Goal: Information Seeking & Learning: Learn about a topic

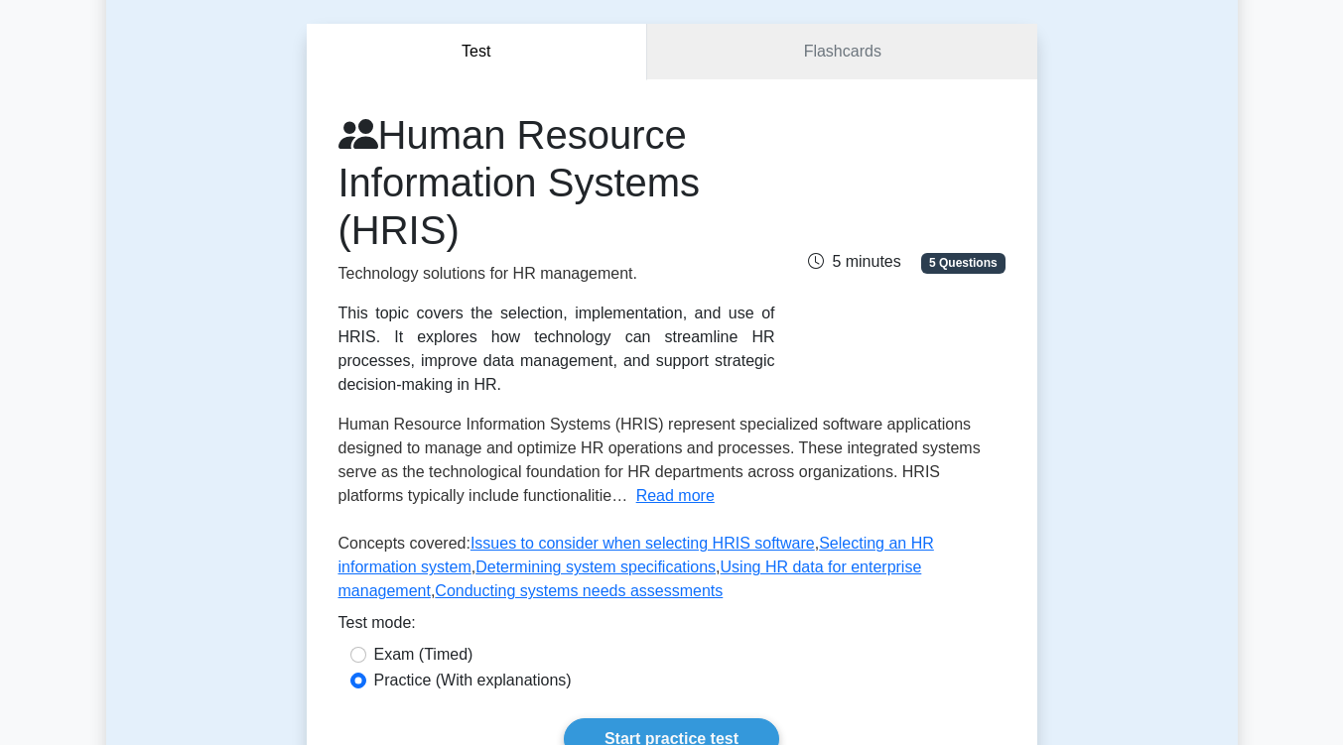
scroll to position [343, 0]
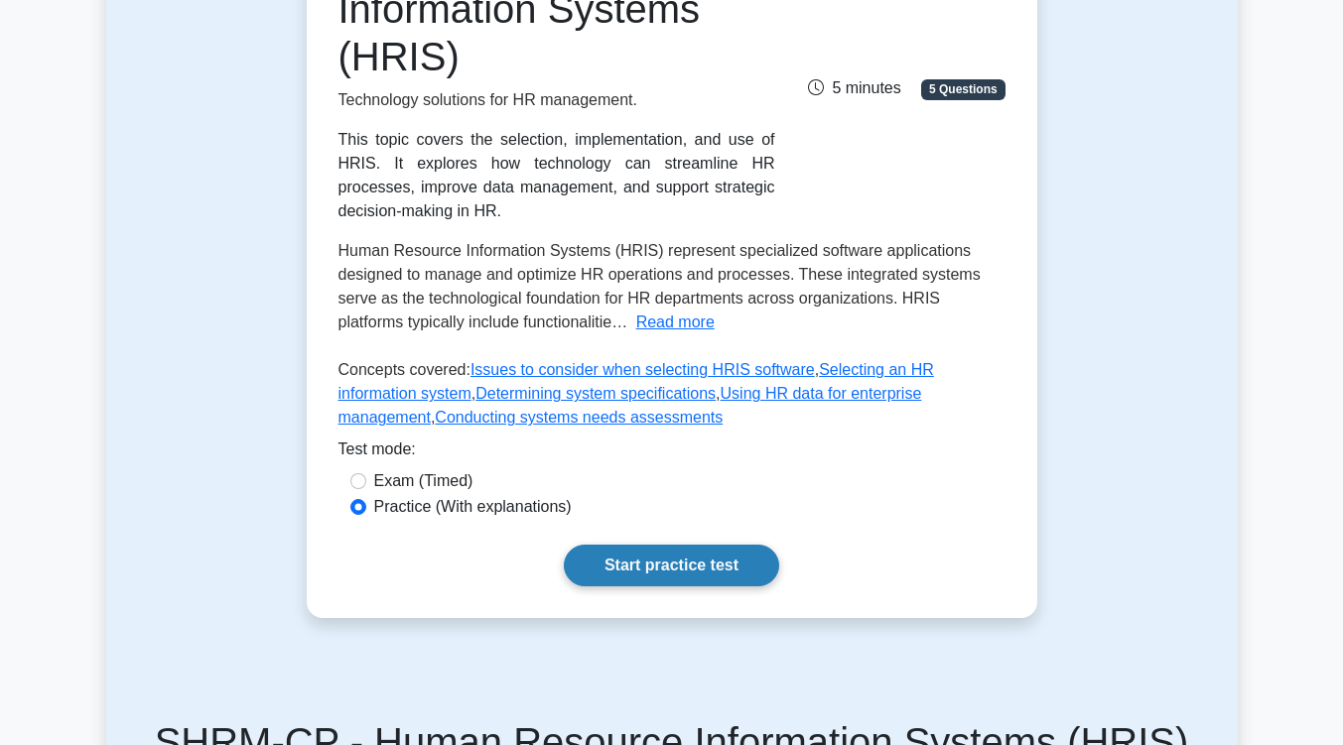
click at [707, 547] on link "Start practice test" at bounding box center [671, 566] width 215 height 42
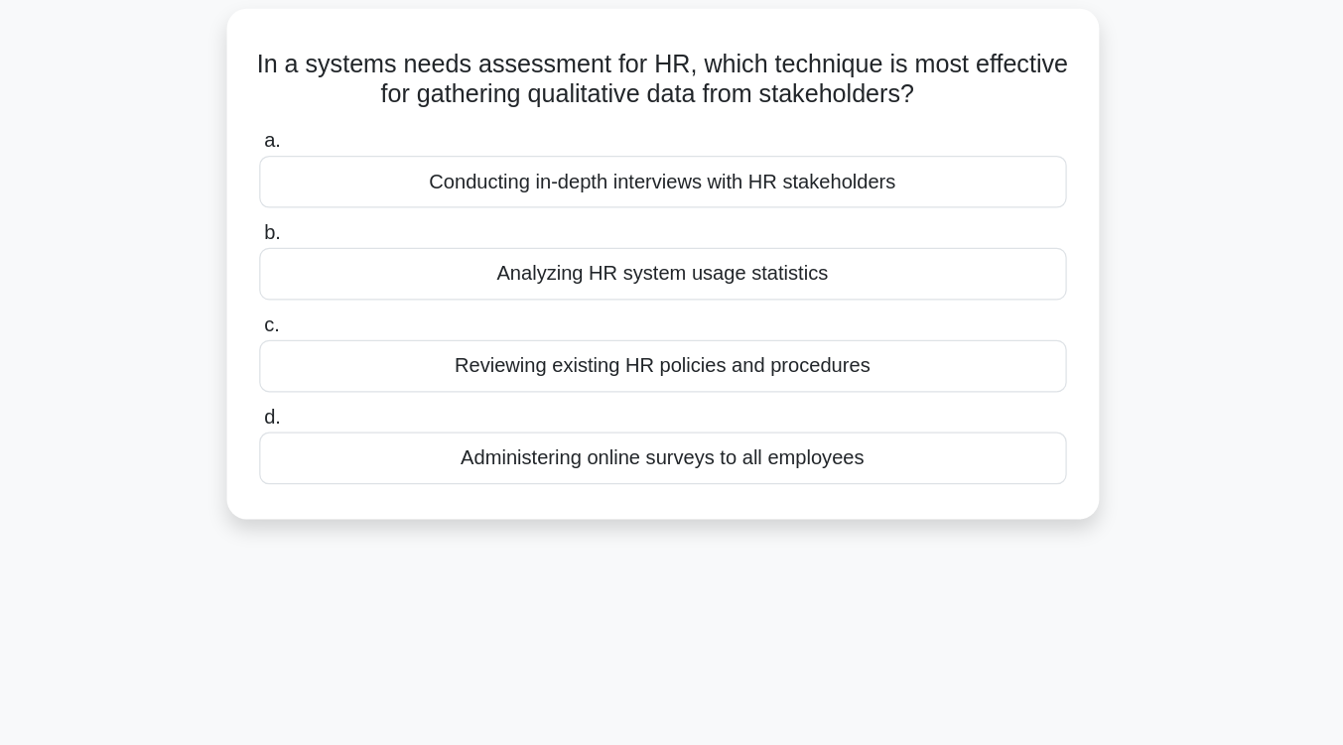
click at [735, 431] on div "Reviewing existing HR policies and procedures" at bounding box center [671, 420] width 643 height 42
click at [350, 394] on input "c. Reviewing existing HR policies and procedures" at bounding box center [350, 387] width 0 height 13
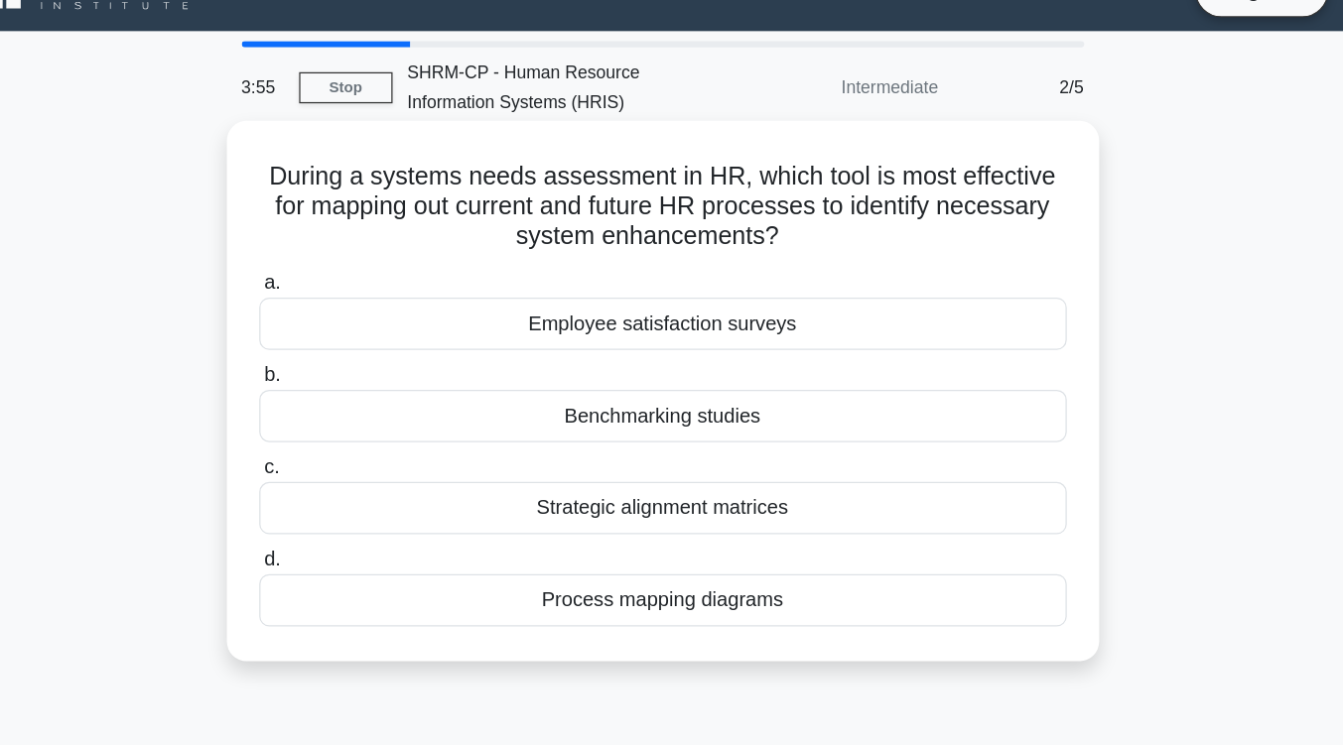
click at [760, 520] on div "Process mapping diagrams" at bounding box center [671, 517] width 643 height 42
click at [350, 491] on input "d. Process mapping diagrams" at bounding box center [350, 484] width 0 height 13
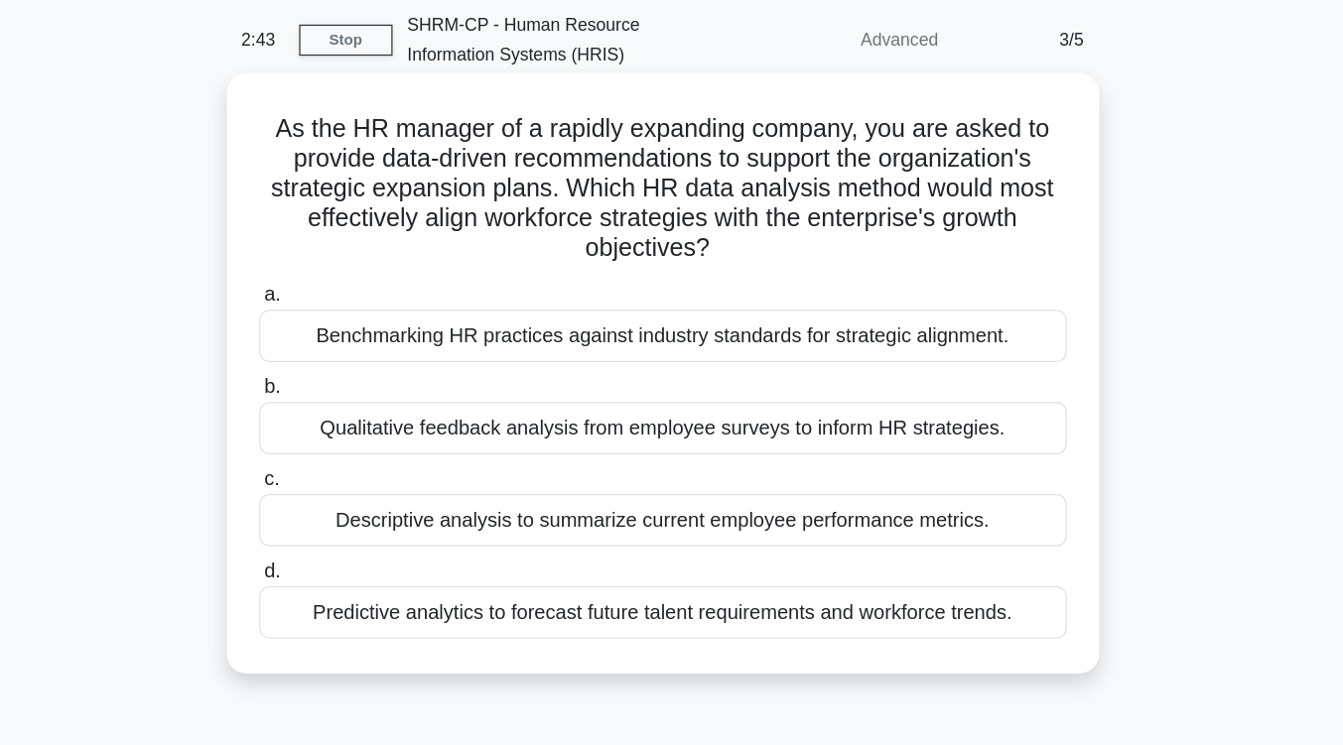
click at [759, 574] on div "Predictive analytics to forecast future talent requirements and workforce trend…" at bounding box center [671, 565] width 643 height 42
click at [350, 539] on input "d. Predictive analytics to forecast future talent requirements and workforce tr…" at bounding box center [350, 532] width 0 height 13
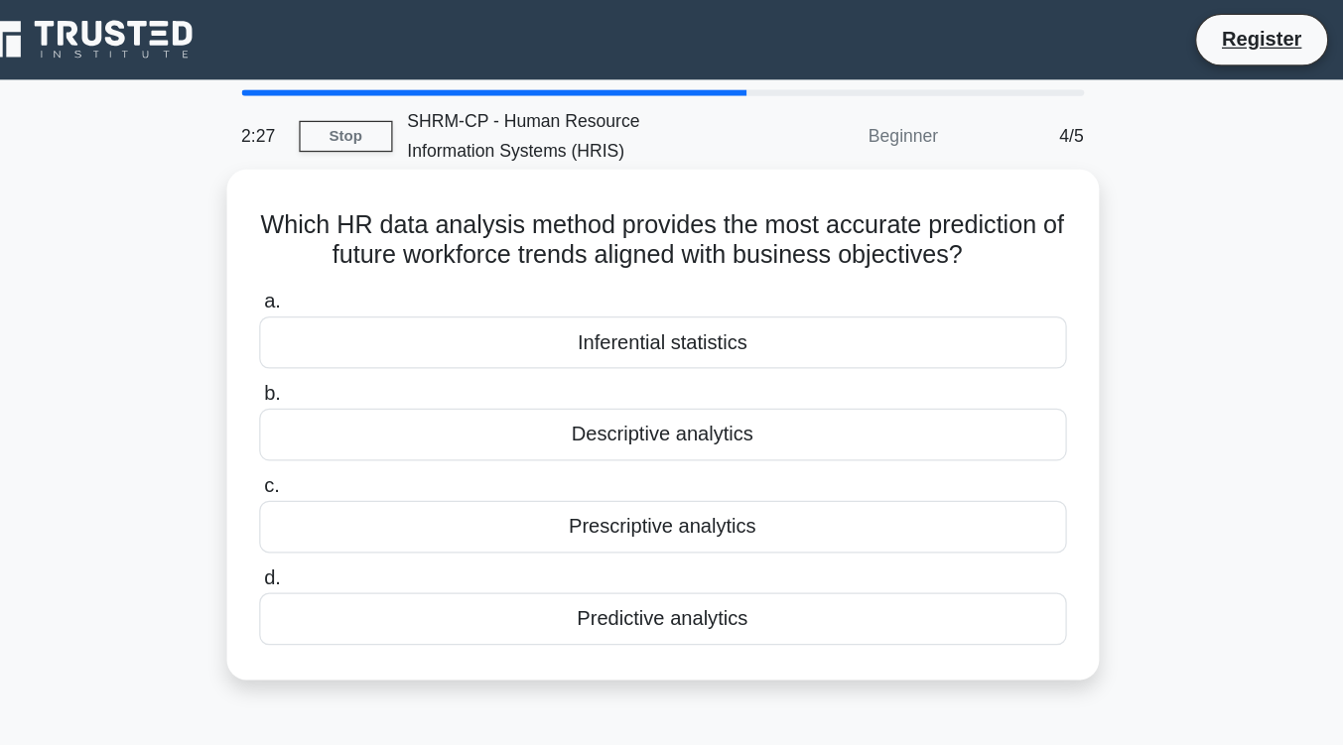
click at [760, 494] on div "Predictive analytics" at bounding box center [671, 493] width 643 height 42
click at [350, 467] on input "d. Predictive analytics" at bounding box center [350, 461] width 0 height 13
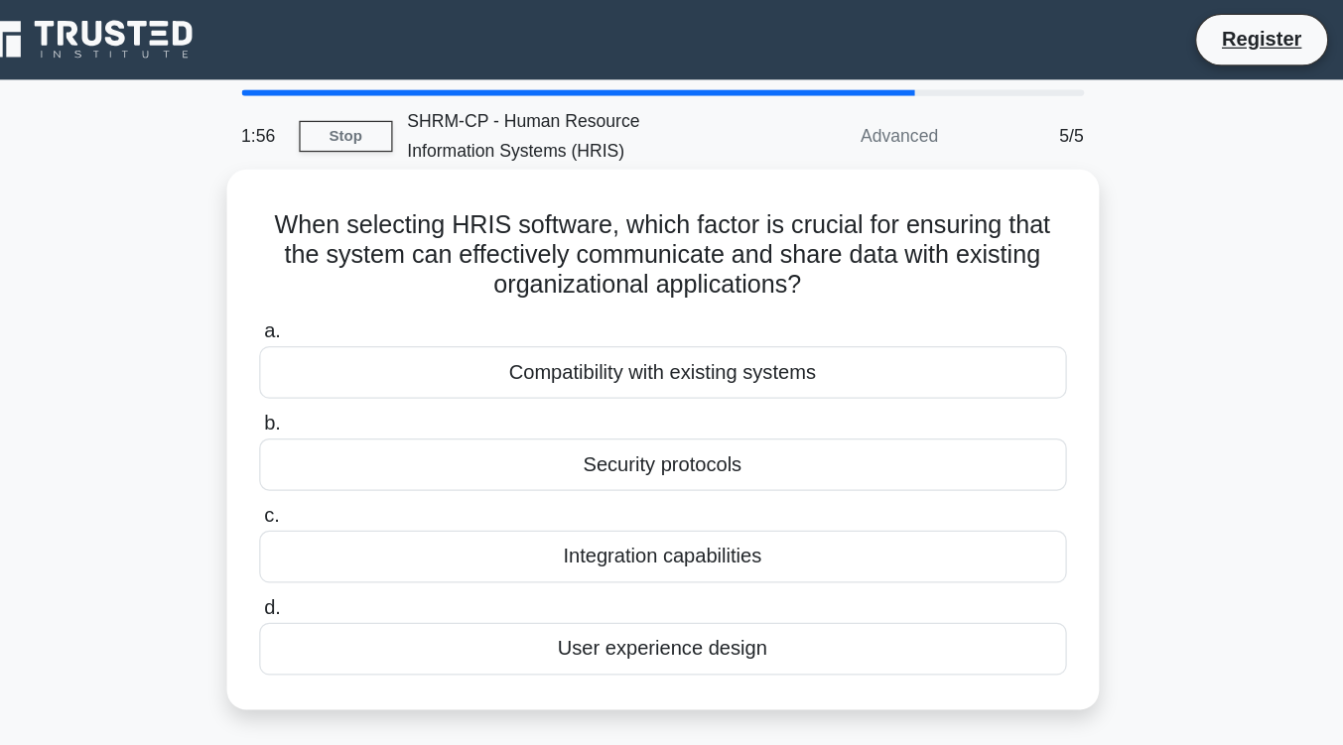
click at [834, 295] on div "Compatibility with existing systems" at bounding box center [671, 297] width 643 height 42
click at [350, 271] on input "a. Compatibility with existing systems" at bounding box center [350, 264] width 0 height 13
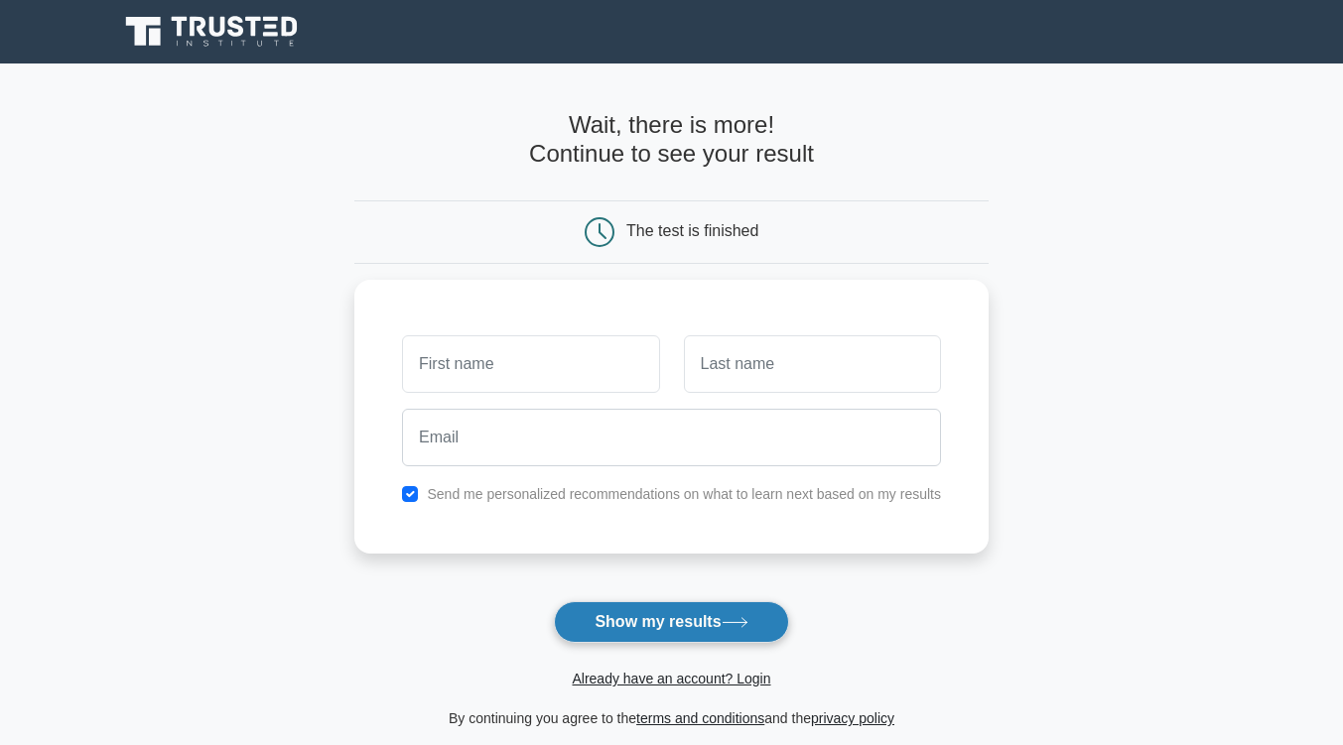
click at [731, 625] on icon at bounding box center [735, 622] width 27 height 11
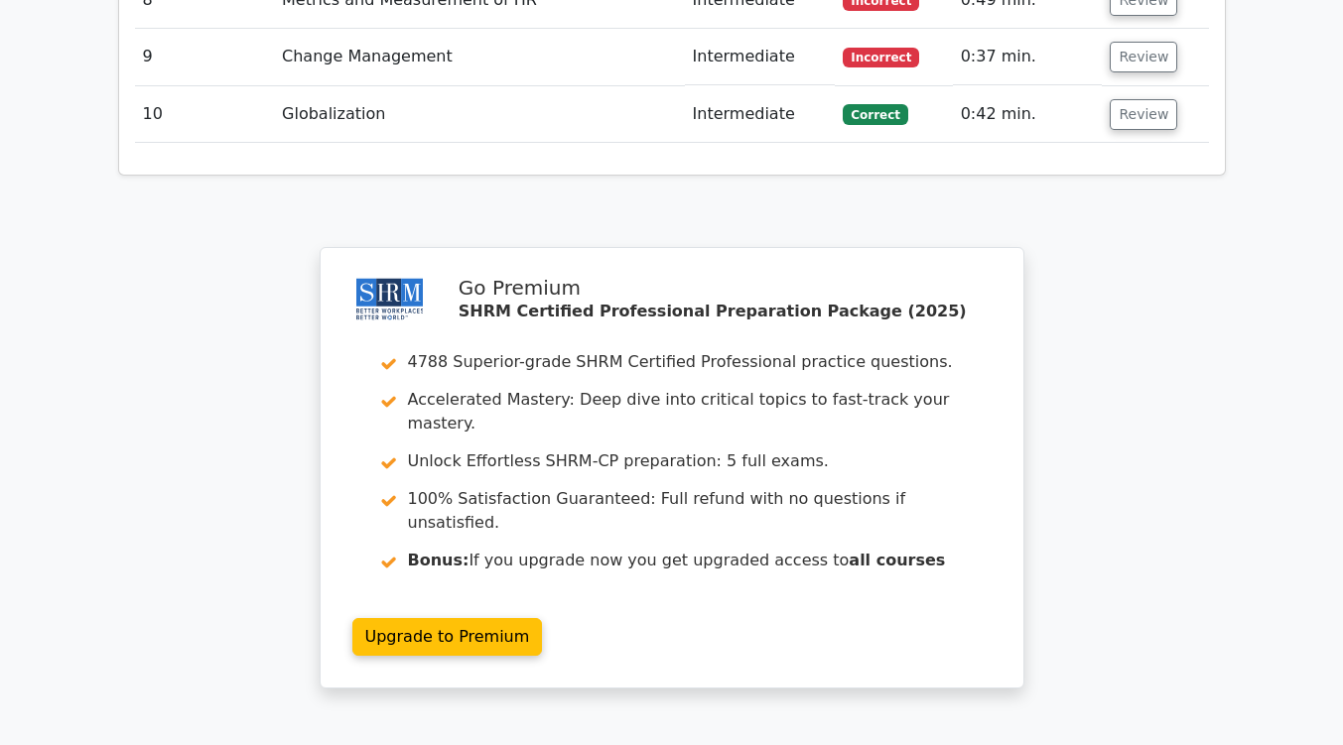
scroll to position [3045, 0]
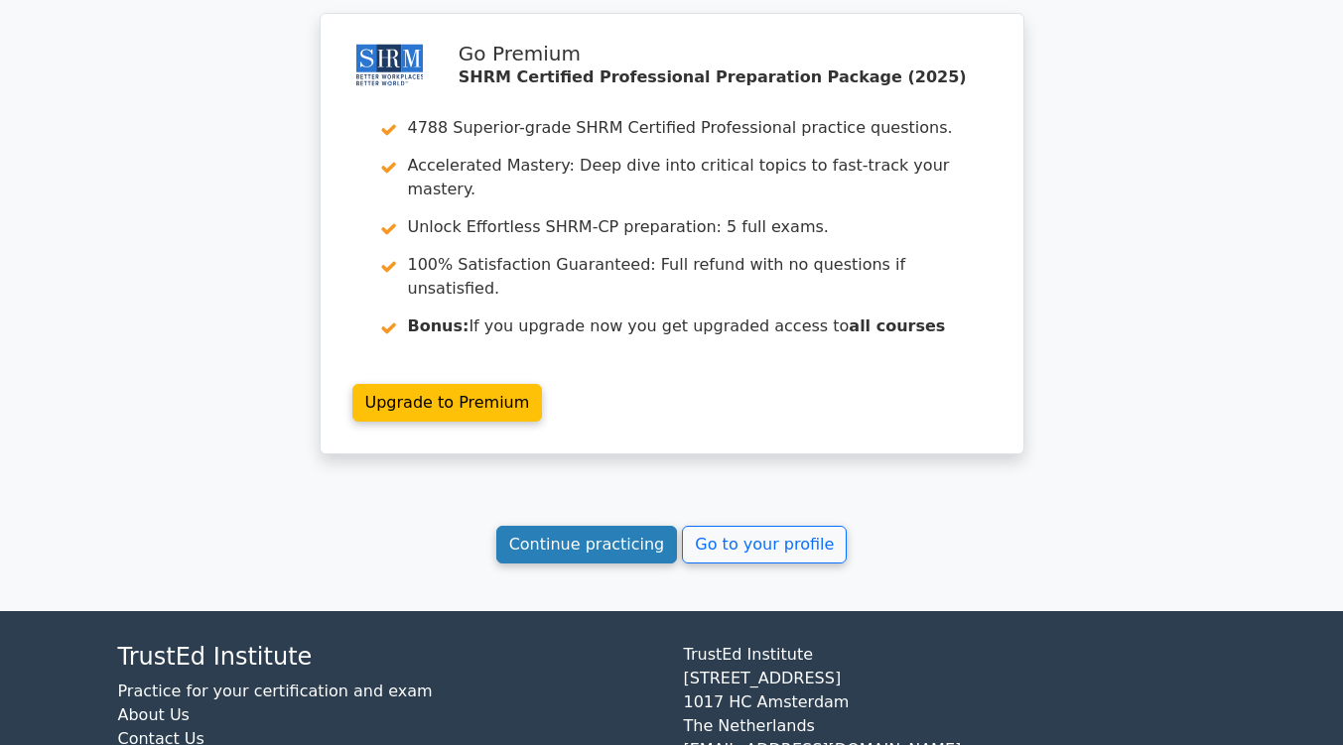
click at [584, 526] on link "Continue practicing" at bounding box center [587, 545] width 182 height 38
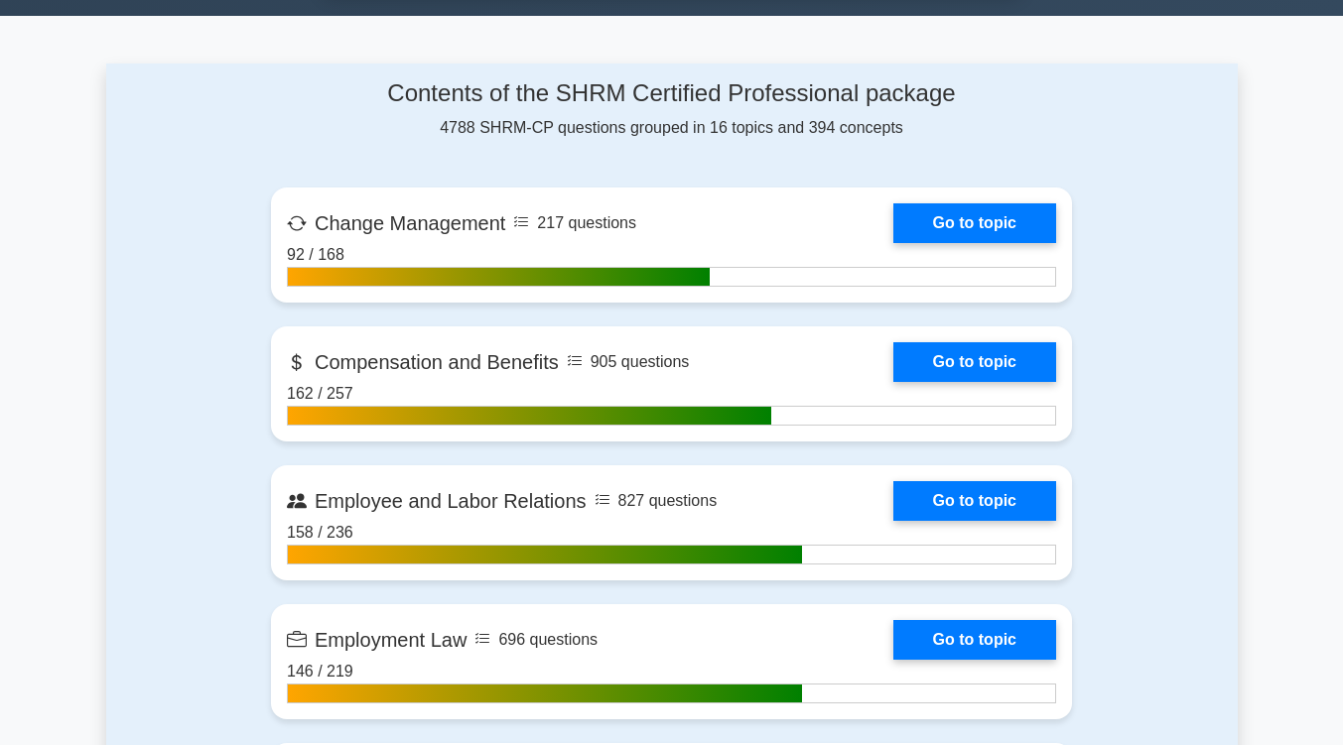
scroll to position [1199, 0]
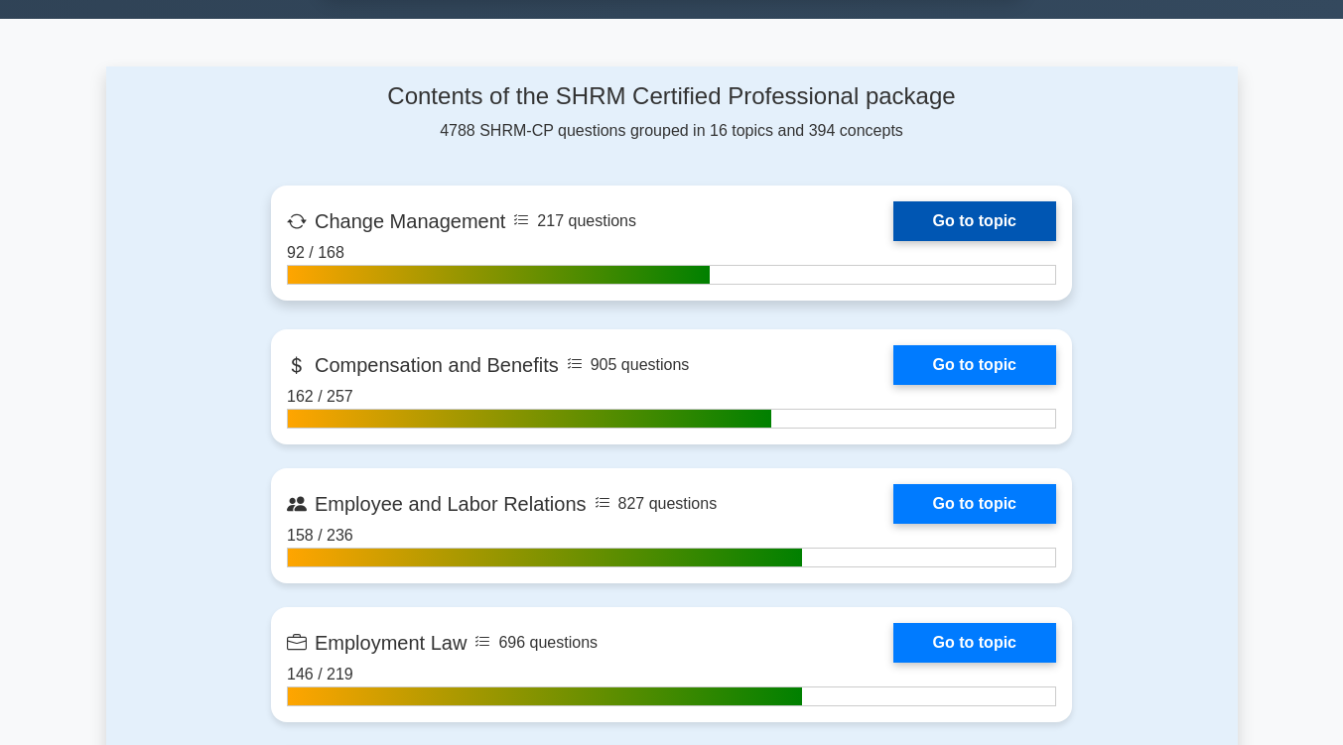
click at [979, 212] on link "Go to topic" at bounding box center [974, 221] width 163 height 40
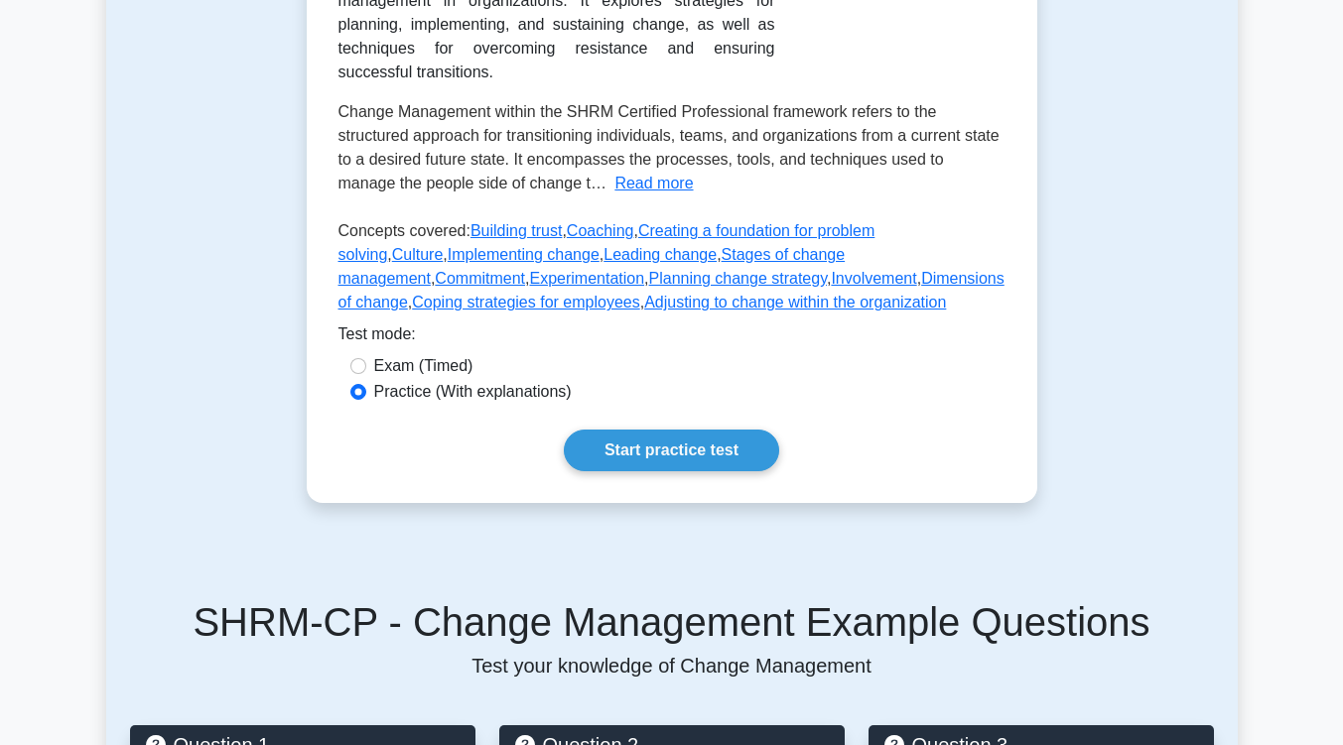
scroll to position [398, 0]
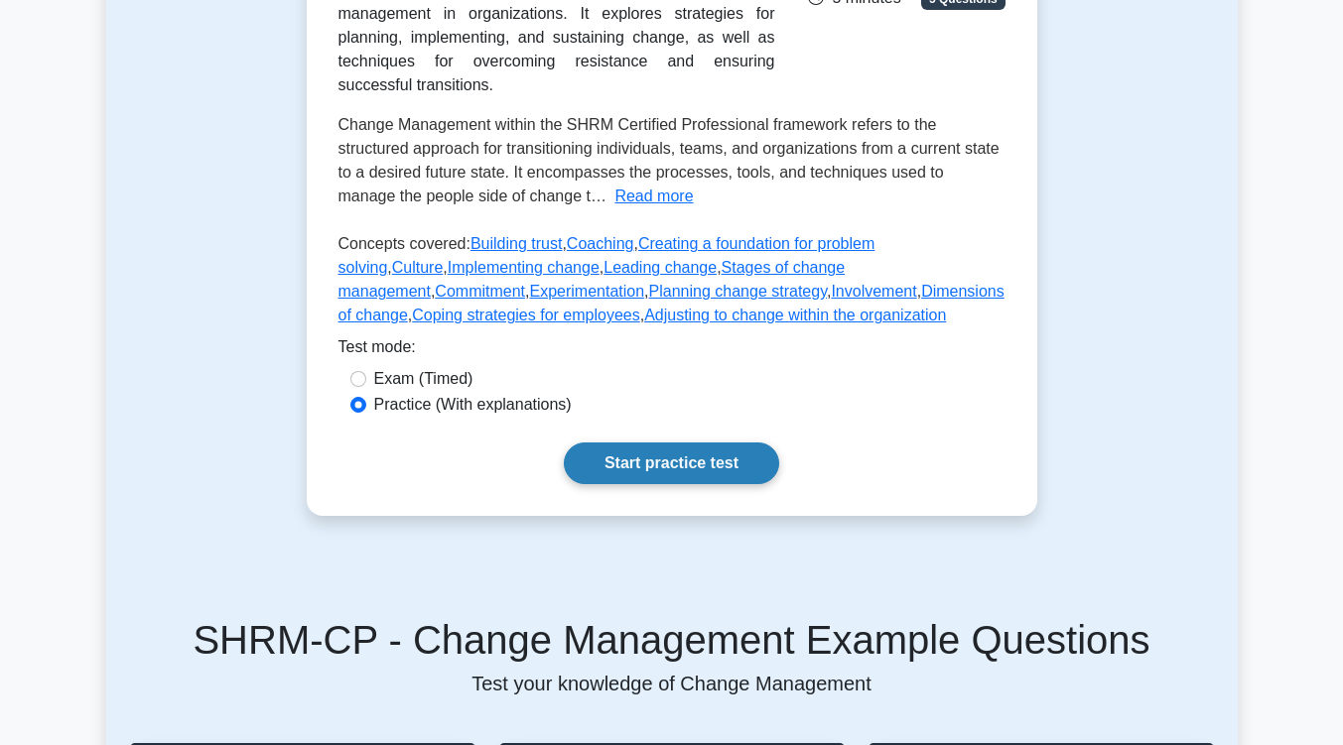
click at [724, 479] on link "Start practice test" at bounding box center [671, 464] width 215 height 42
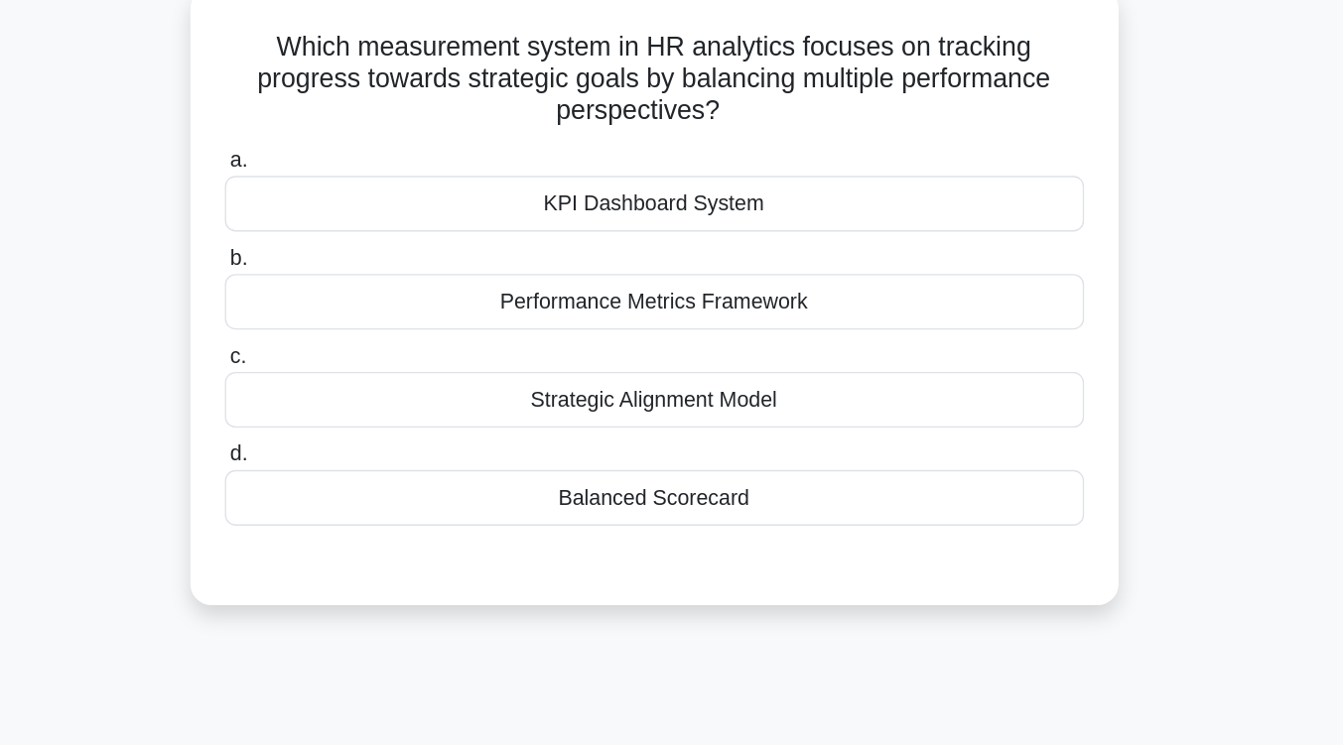
click at [728, 497] on div "Balanced Scorecard" at bounding box center [671, 493] width 643 height 42
click at [350, 467] on input "d. Balanced Scorecard" at bounding box center [350, 461] width 0 height 13
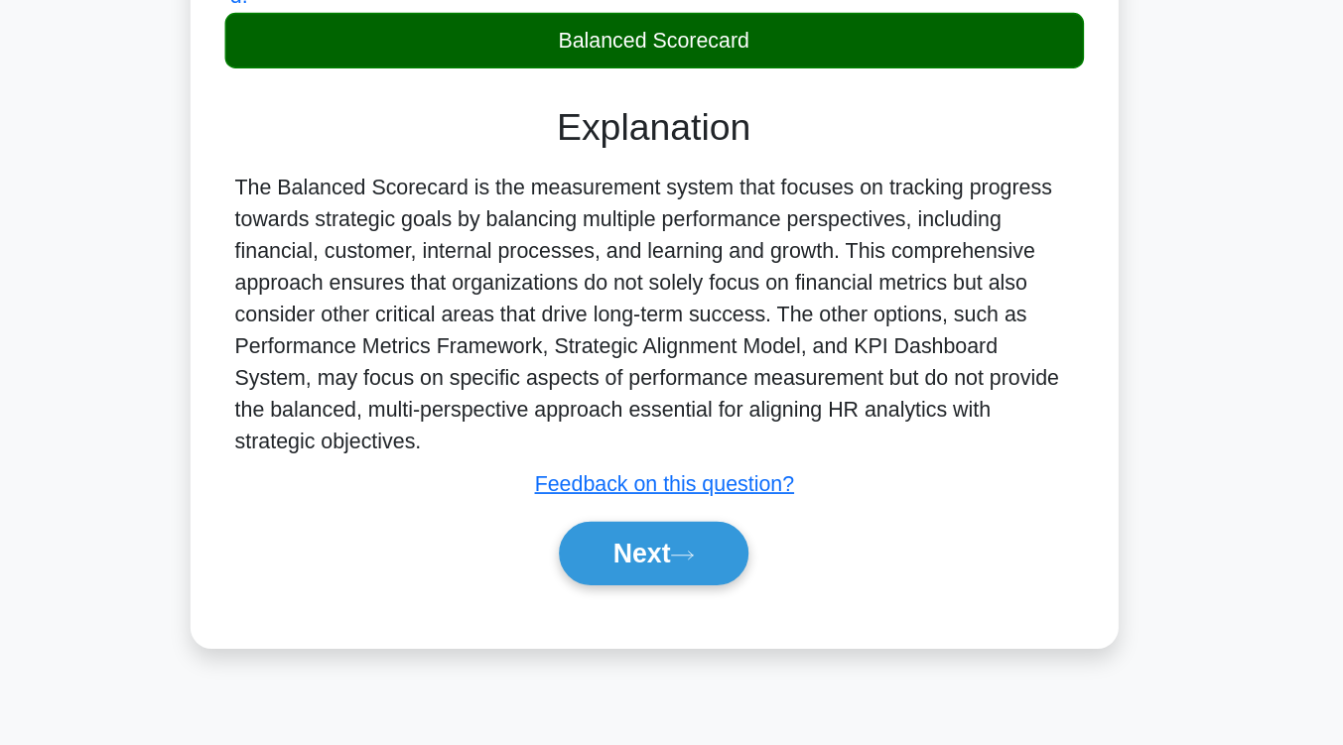
scroll to position [317, 0]
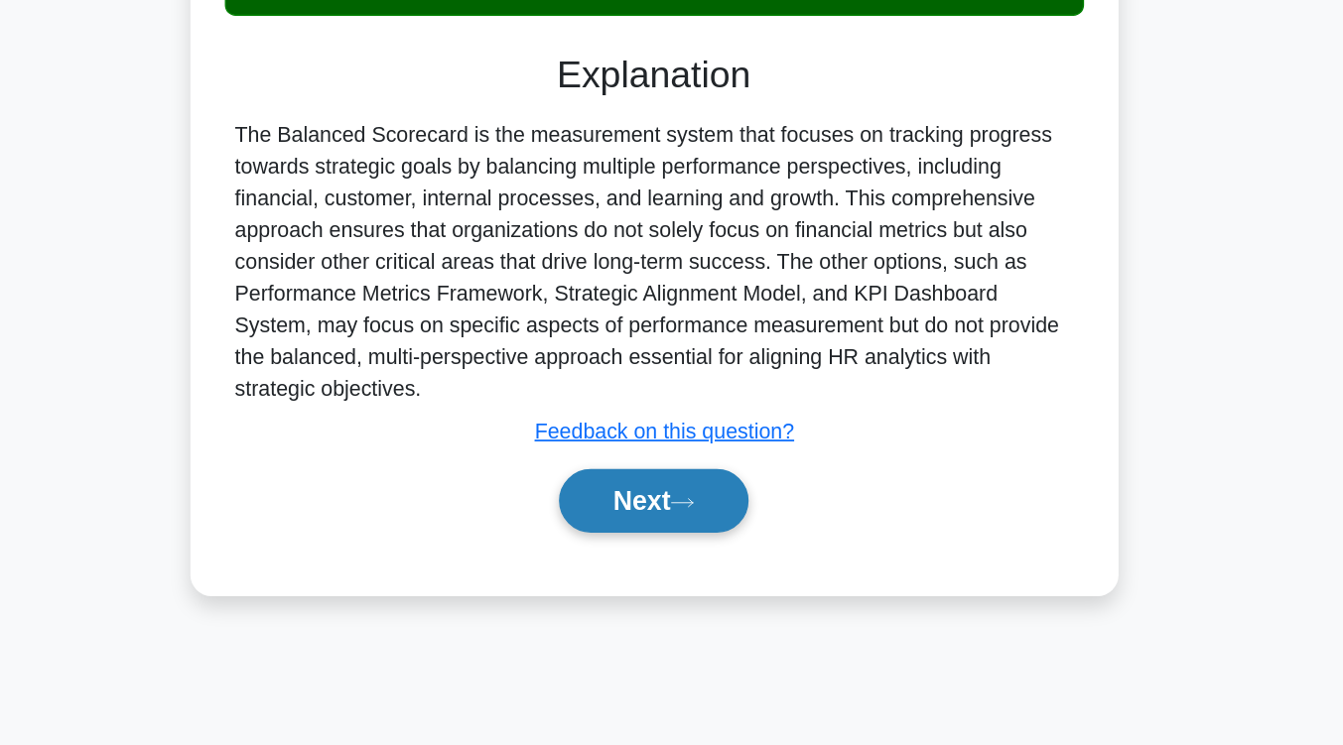
click at [704, 556] on button "Next" at bounding box center [671, 561] width 142 height 48
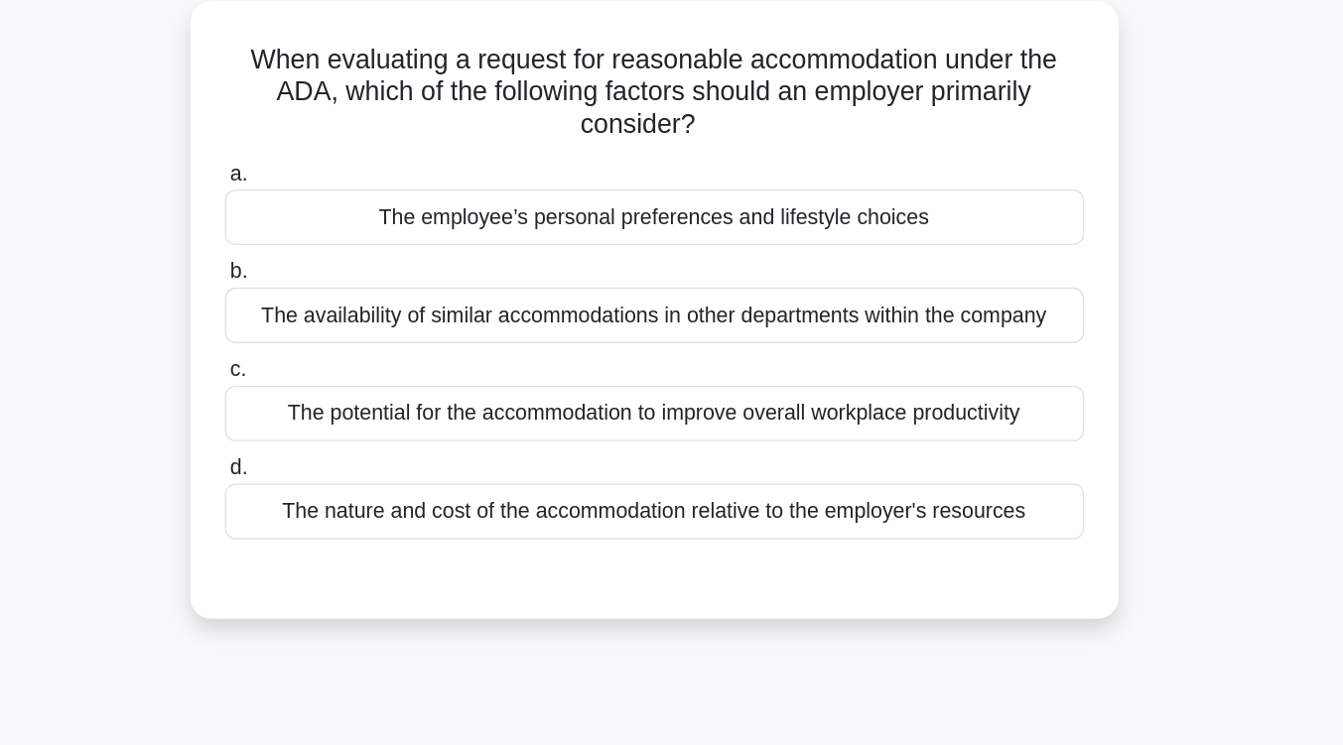
scroll to position [112, 0]
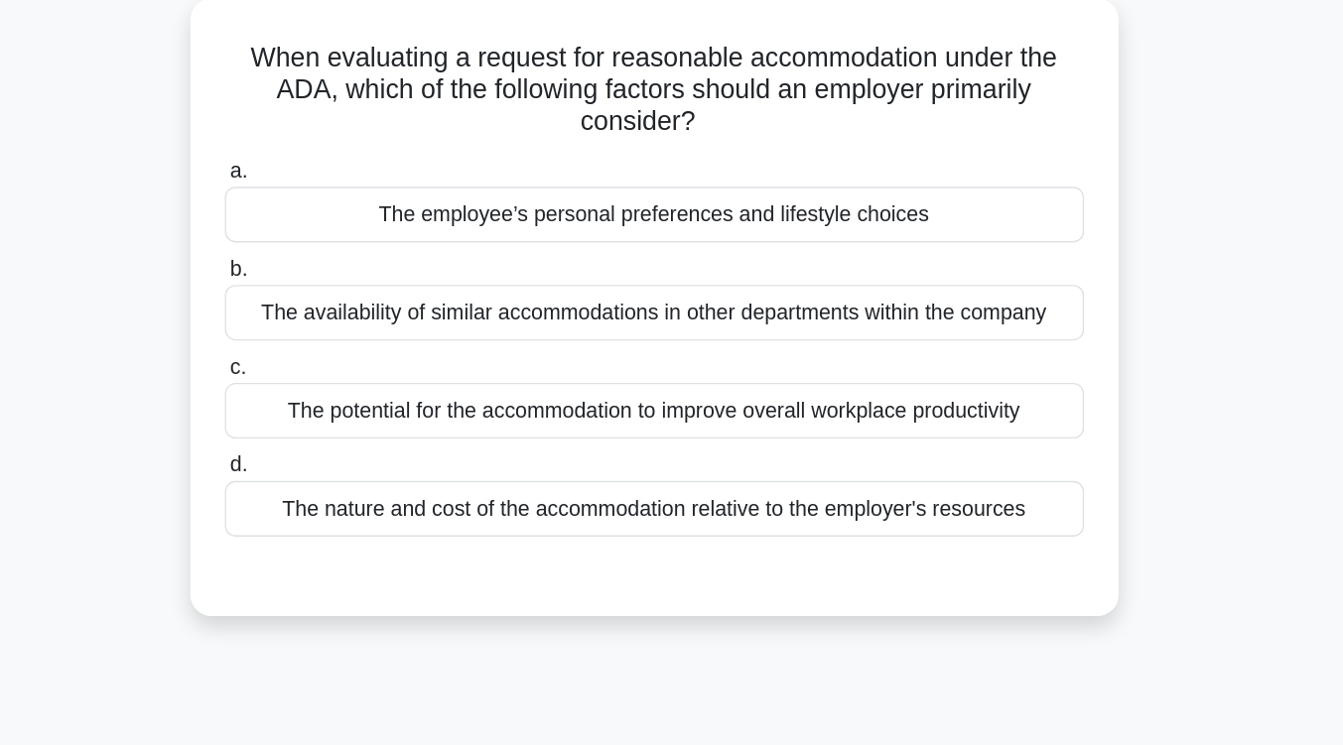
click at [713, 303] on div "The potential for the accommodation to improve overall workplace productivity" at bounding box center [671, 308] width 643 height 42
click at [350, 282] on input "c. The potential for the accommodation to improve overall workplace productivity" at bounding box center [350, 275] width 0 height 13
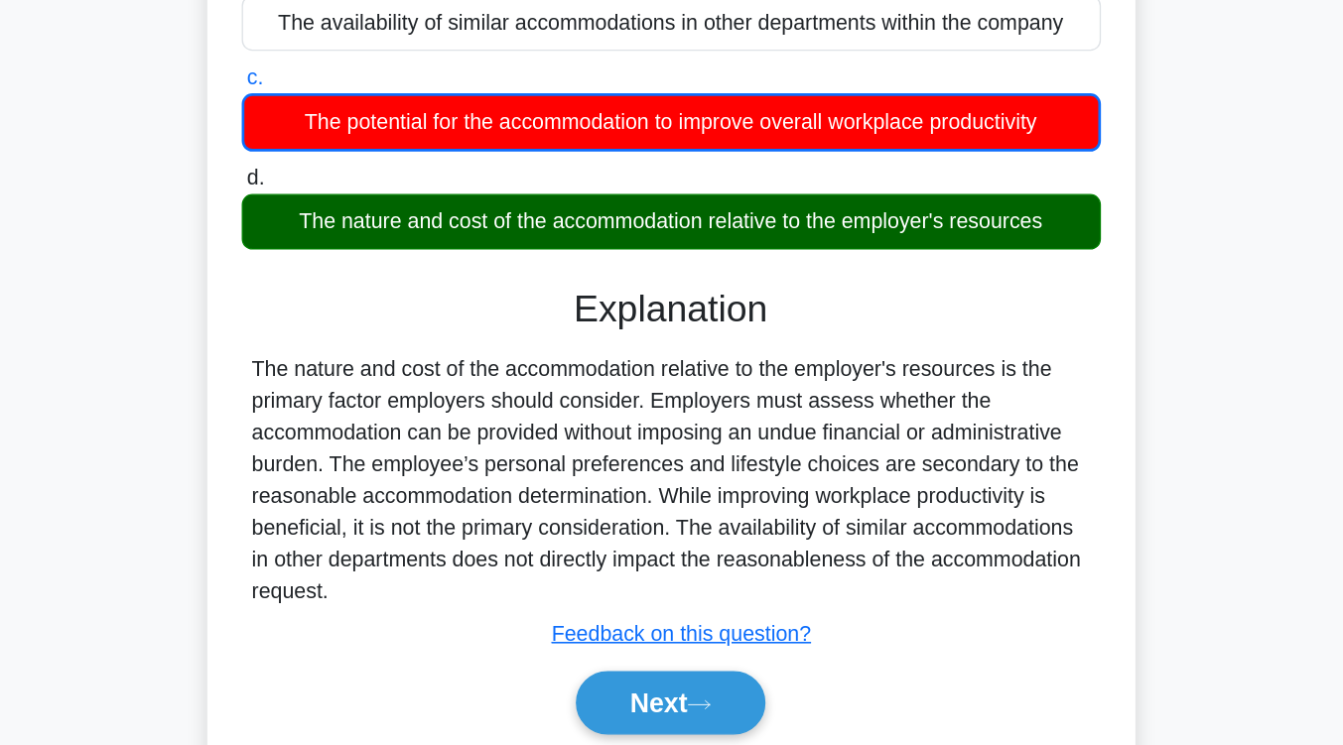
scroll to position [149, 0]
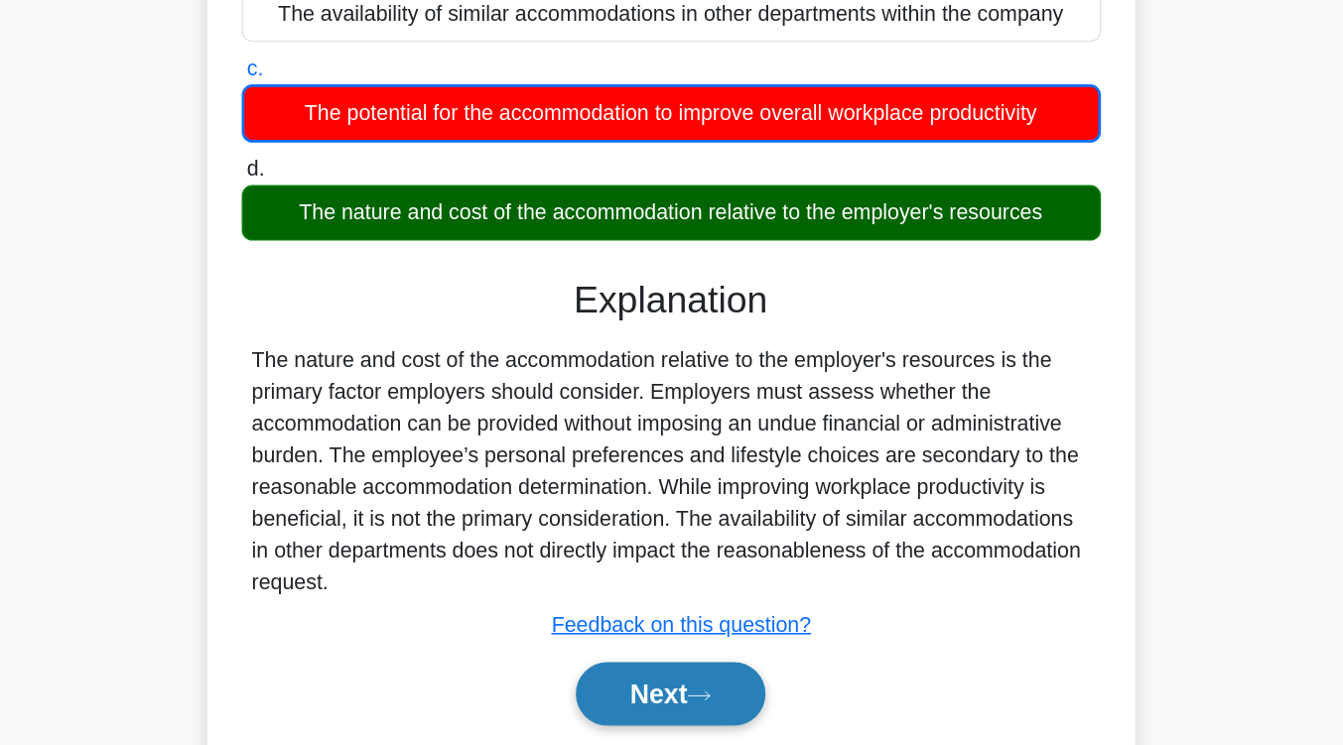
click at [708, 716] on button "Next" at bounding box center [671, 707] width 142 height 48
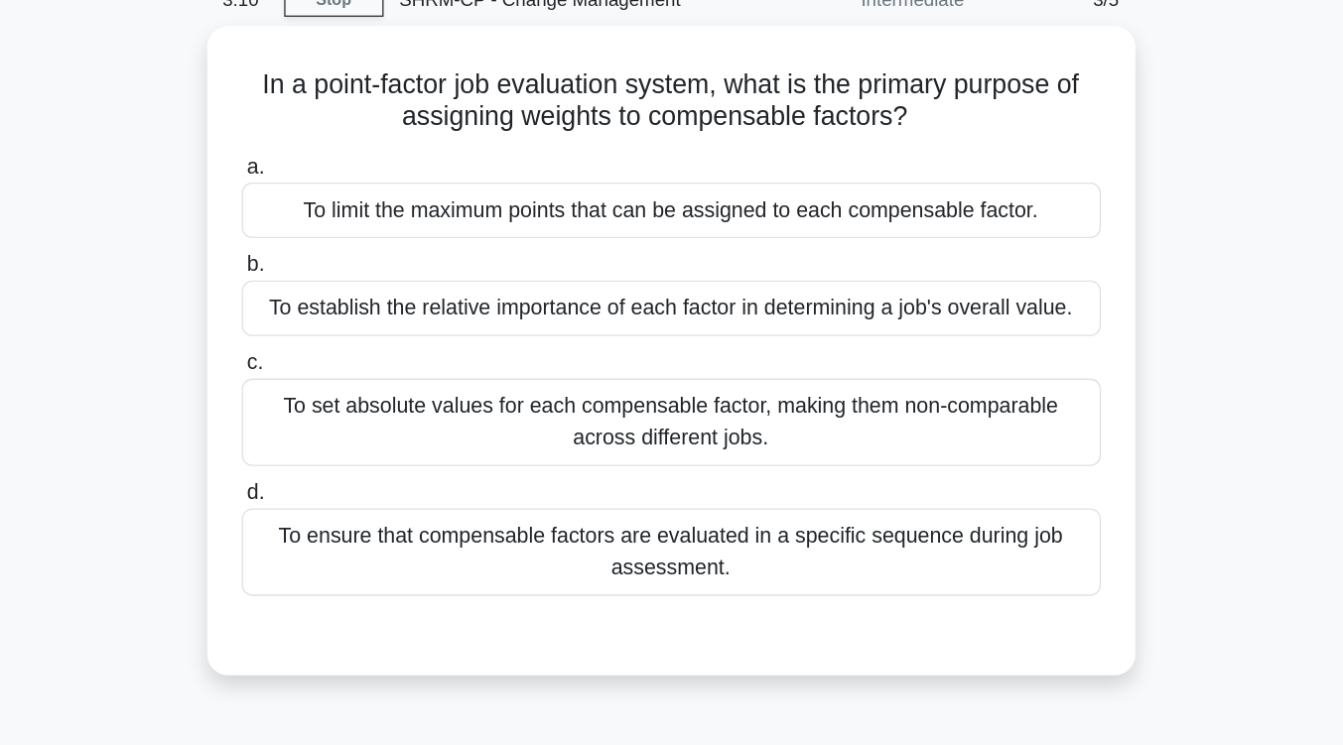
scroll to position [93, 0]
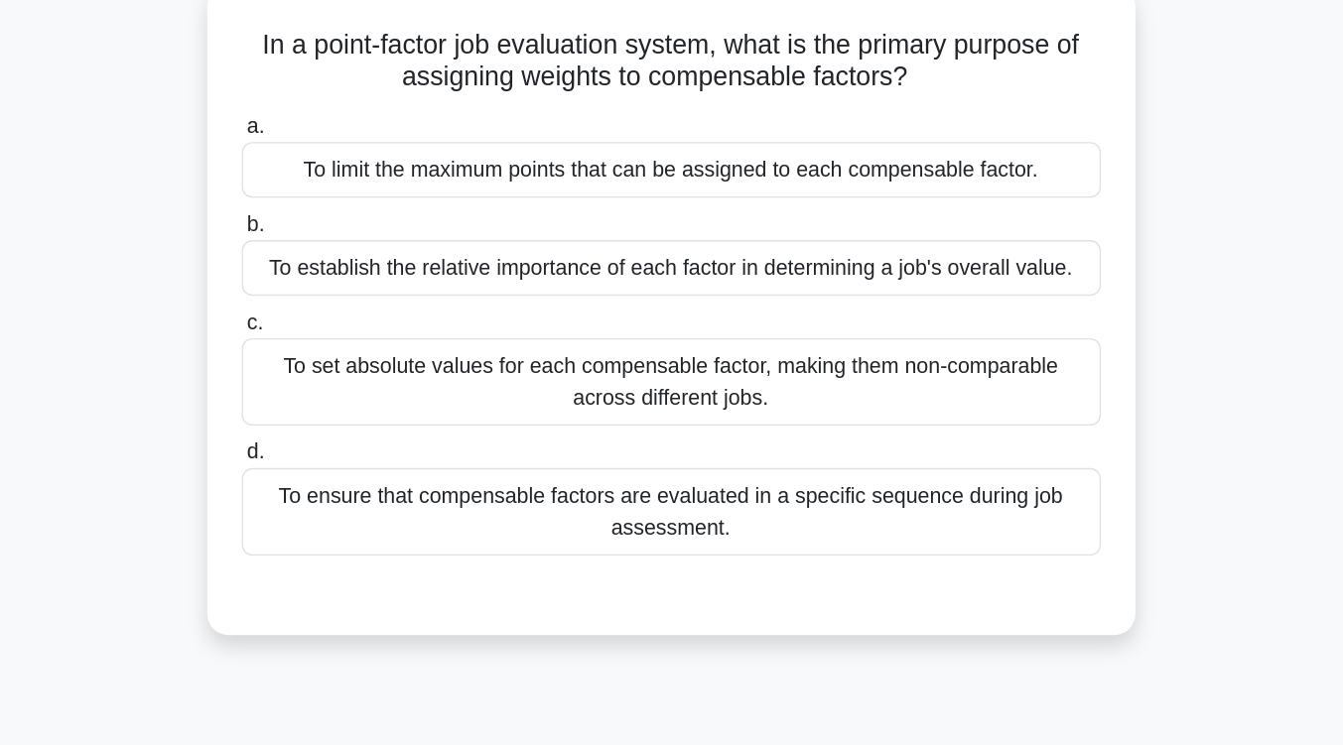
click at [728, 431] on div "To ensure that compensable factors are evaluated in a specific sequence during …" at bounding box center [671, 412] width 643 height 66
click at [350, 374] on input "d. To ensure that compensable factors are evaluated in a specific sequence duri…" at bounding box center [350, 367] width 0 height 13
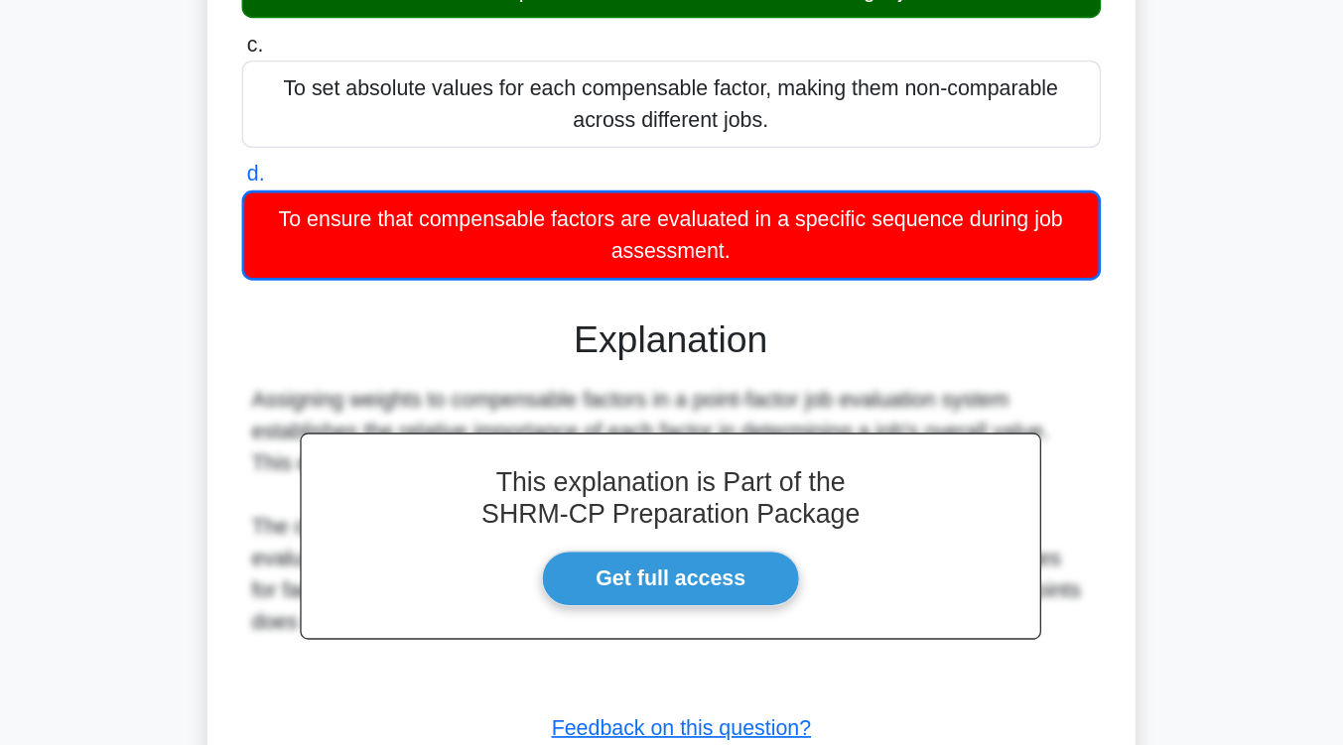
scroll to position [327, 0]
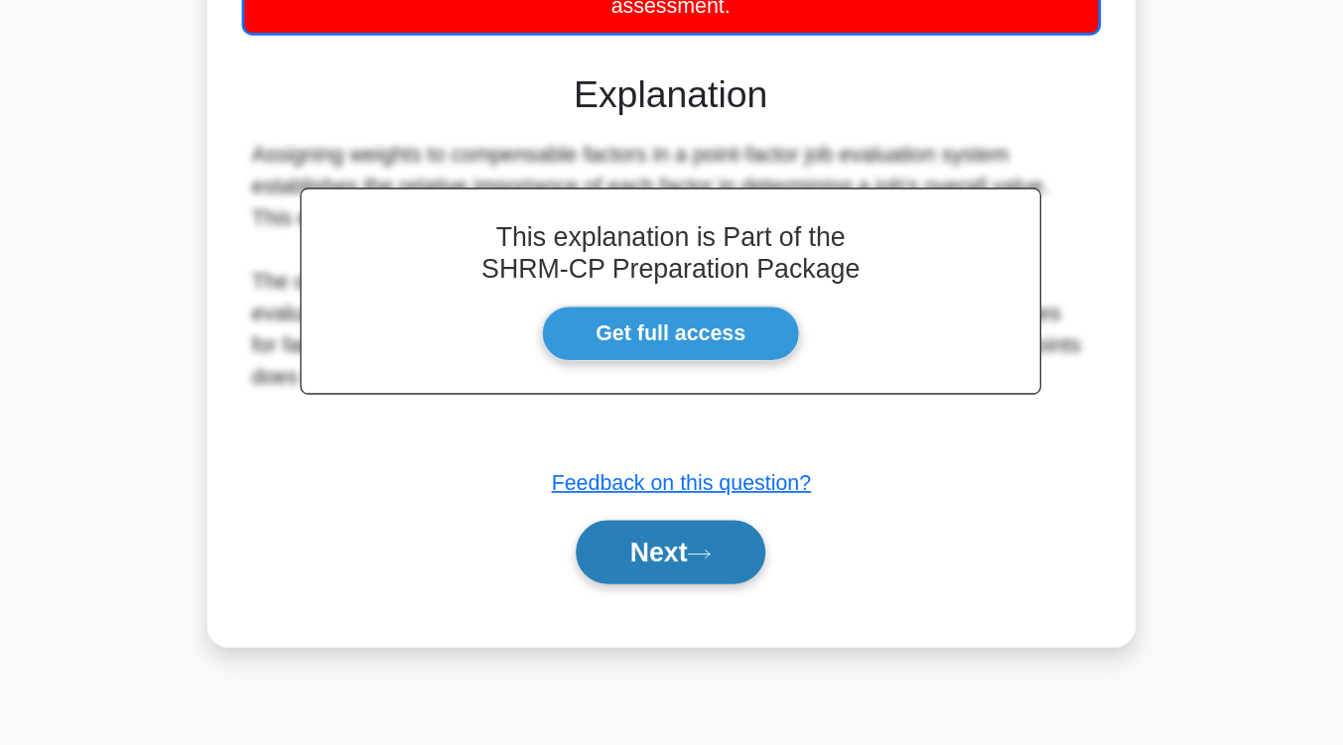
click at [726, 617] on button "Next" at bounding box center [671, 601] width 142 height 48
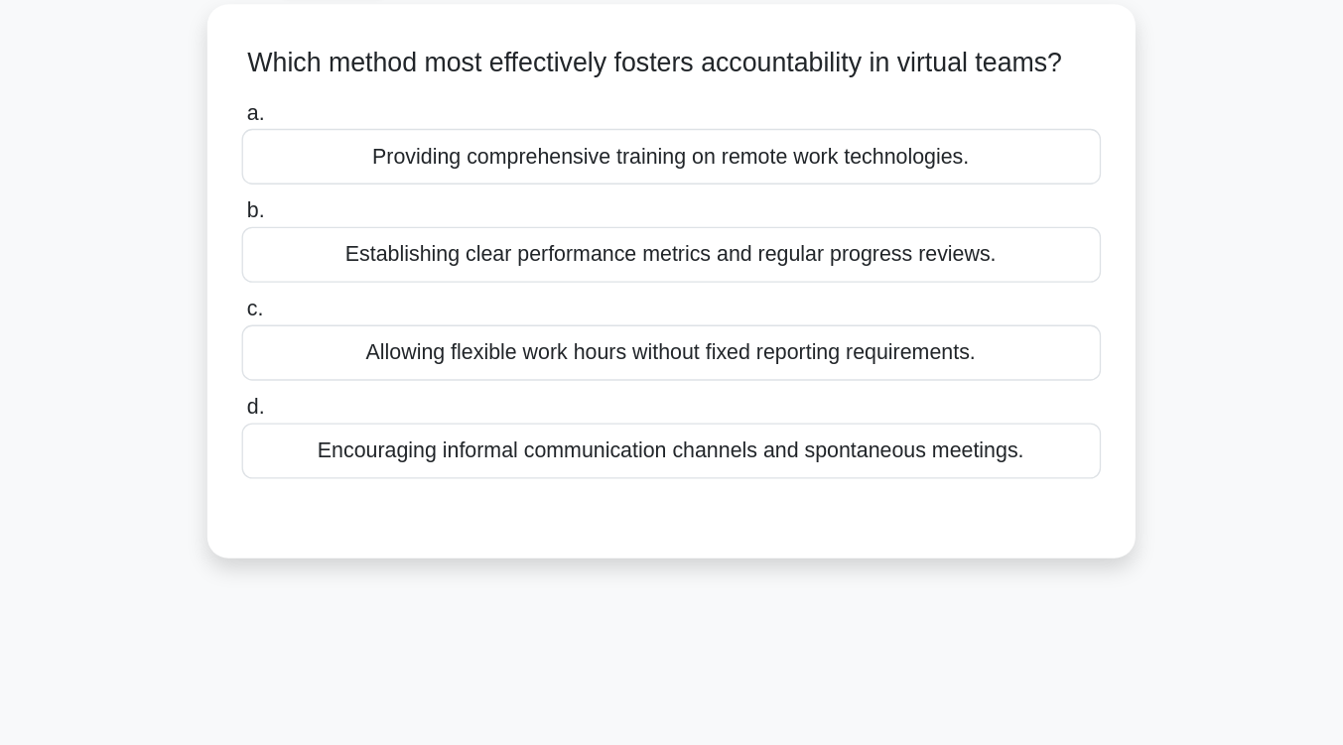
scroll to position [112, 0]
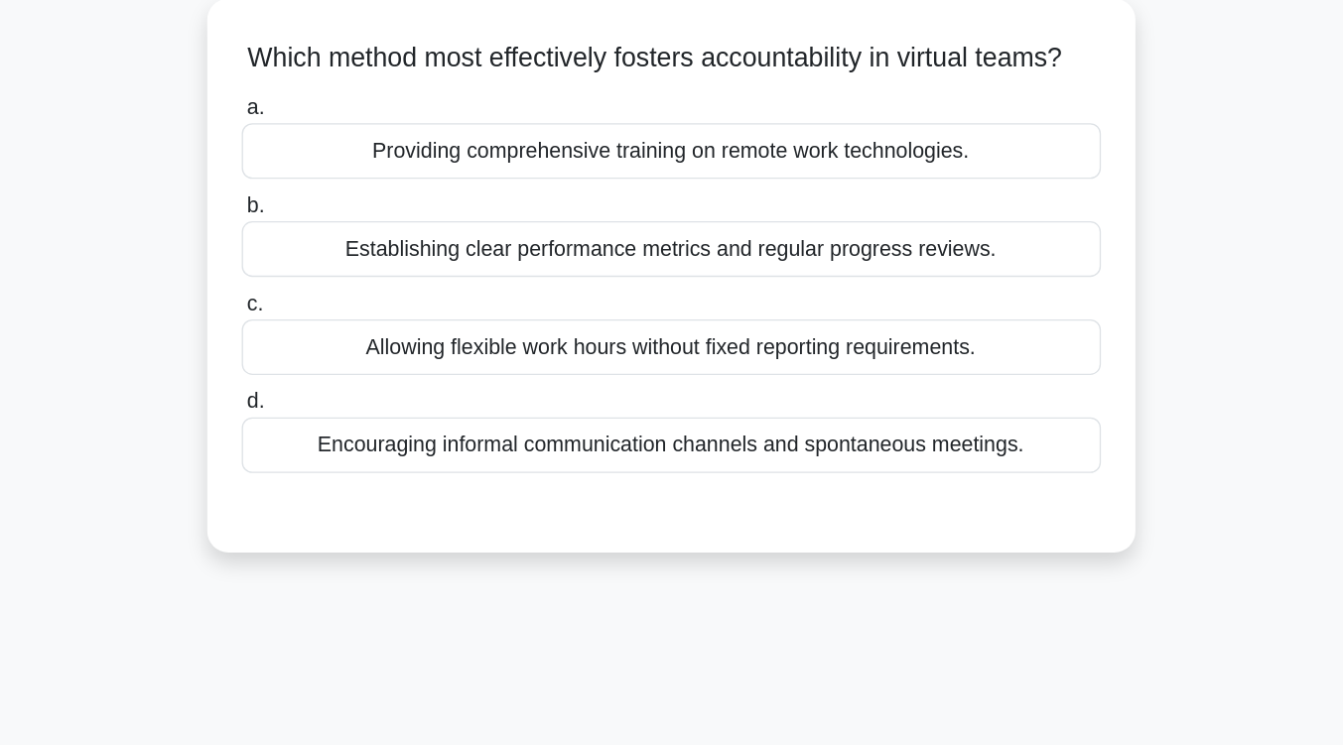
click at [865, 207] on div "Establishing clear performance metrics and regular progress reviews." at bounding box center [671, 187] width 643 height 42
click at [350, 161] on input "b. Establishing clear performance metrics and regular progress reviews." at bounding box center [350, 154] width 0 height 13
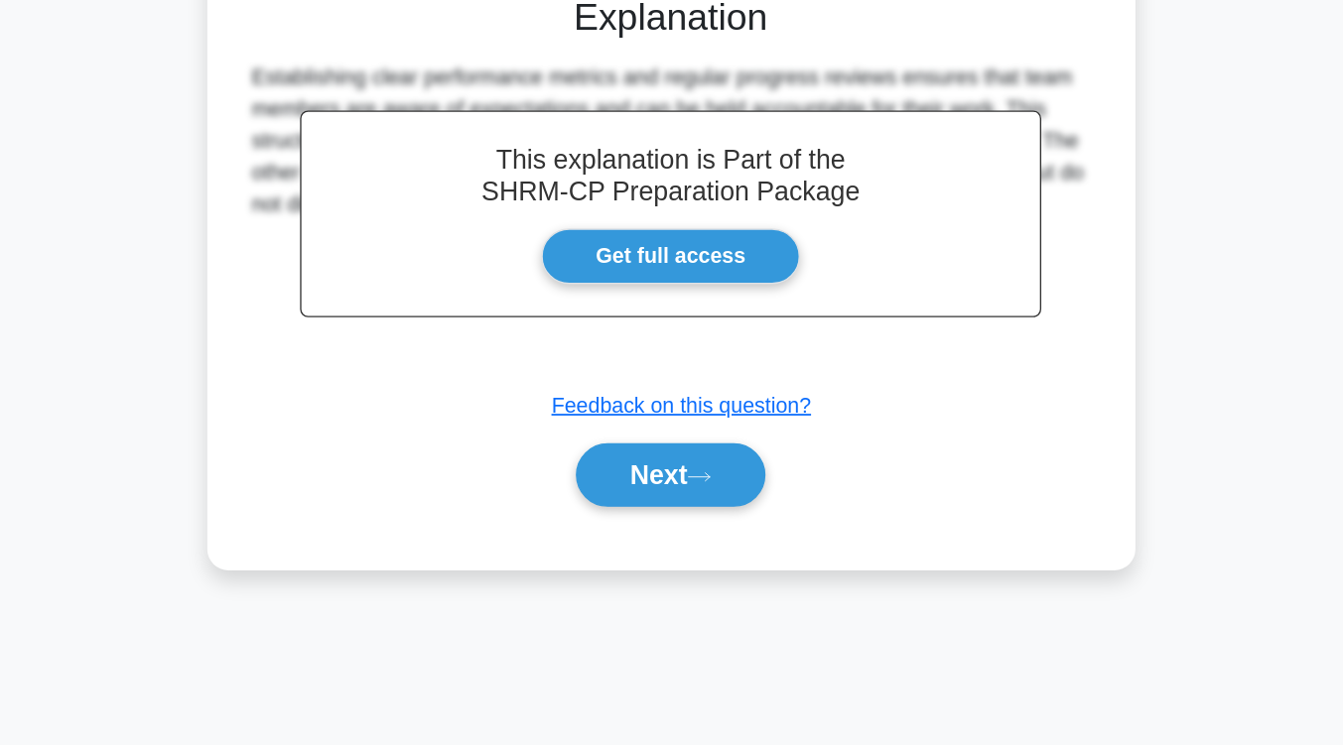
scroll to position [327, 0]
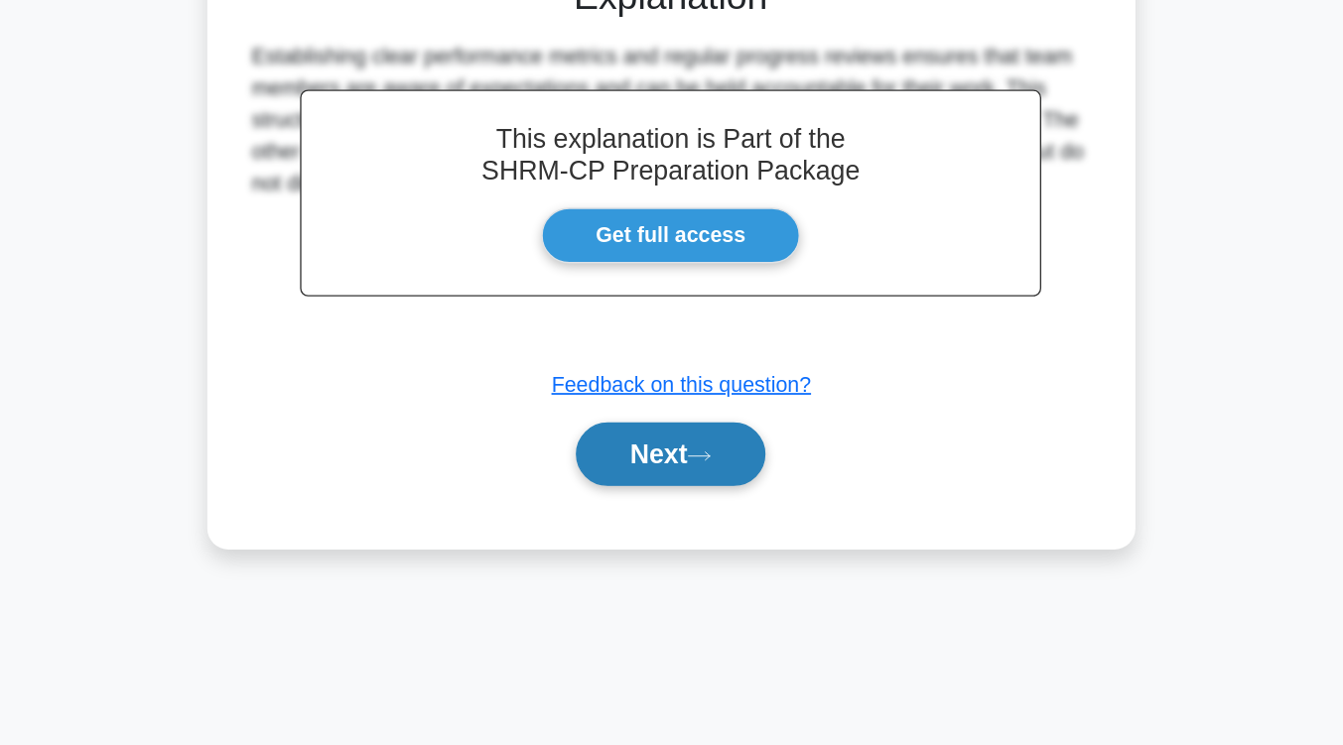
click at [682, 551] on button "Next" at bounding box center [671, 527] width 142 height 48
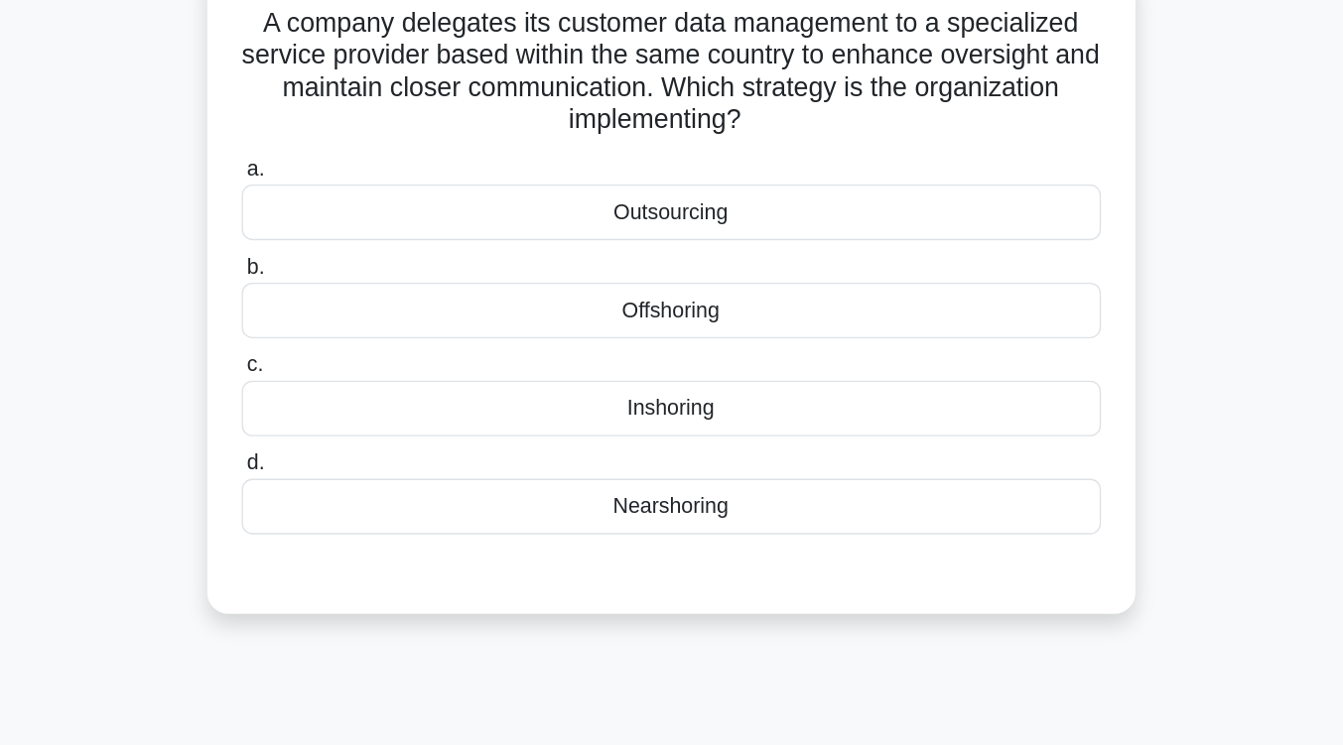
scroll to position [126, 0]
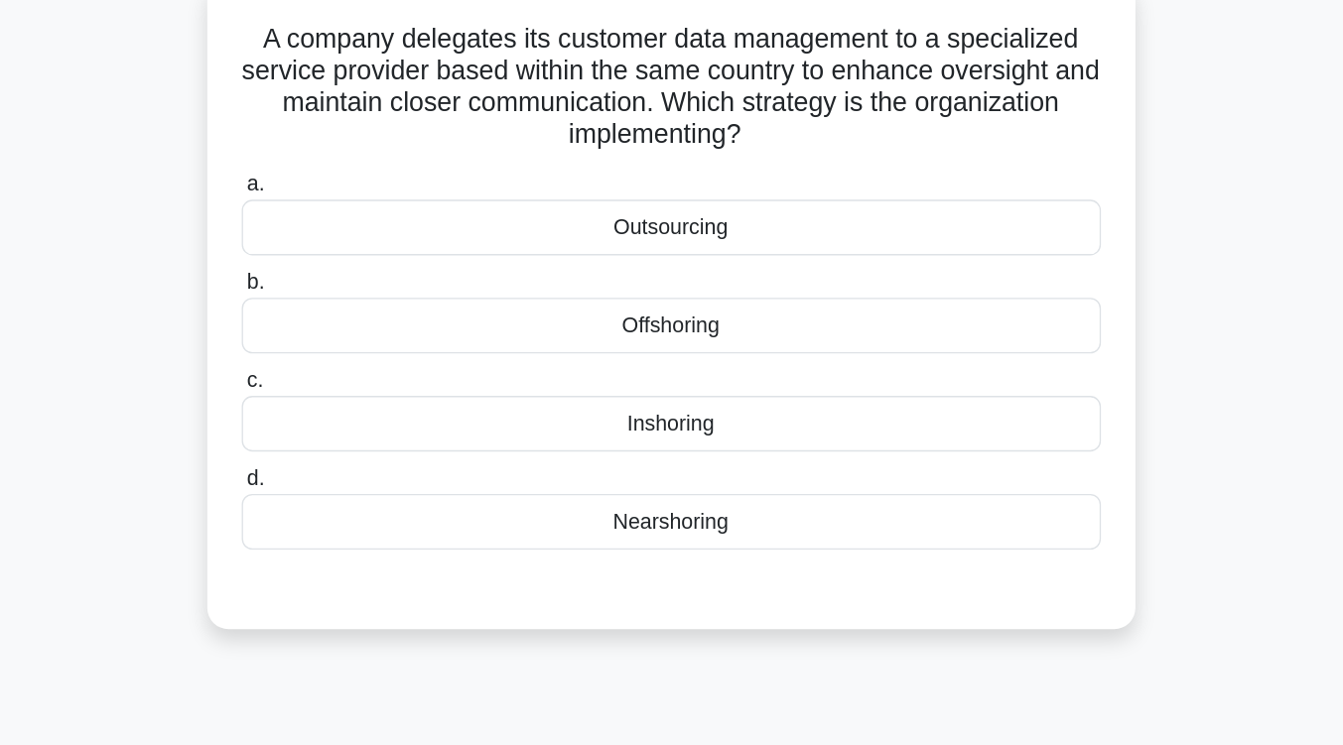
click at [685, 393] on div "Nearshoring" at bounding box center [671, 391] width 643 height 42
click at [350, 365] on input "d. Nearshoring" at bounding box center [350, 358] width 0 height 13
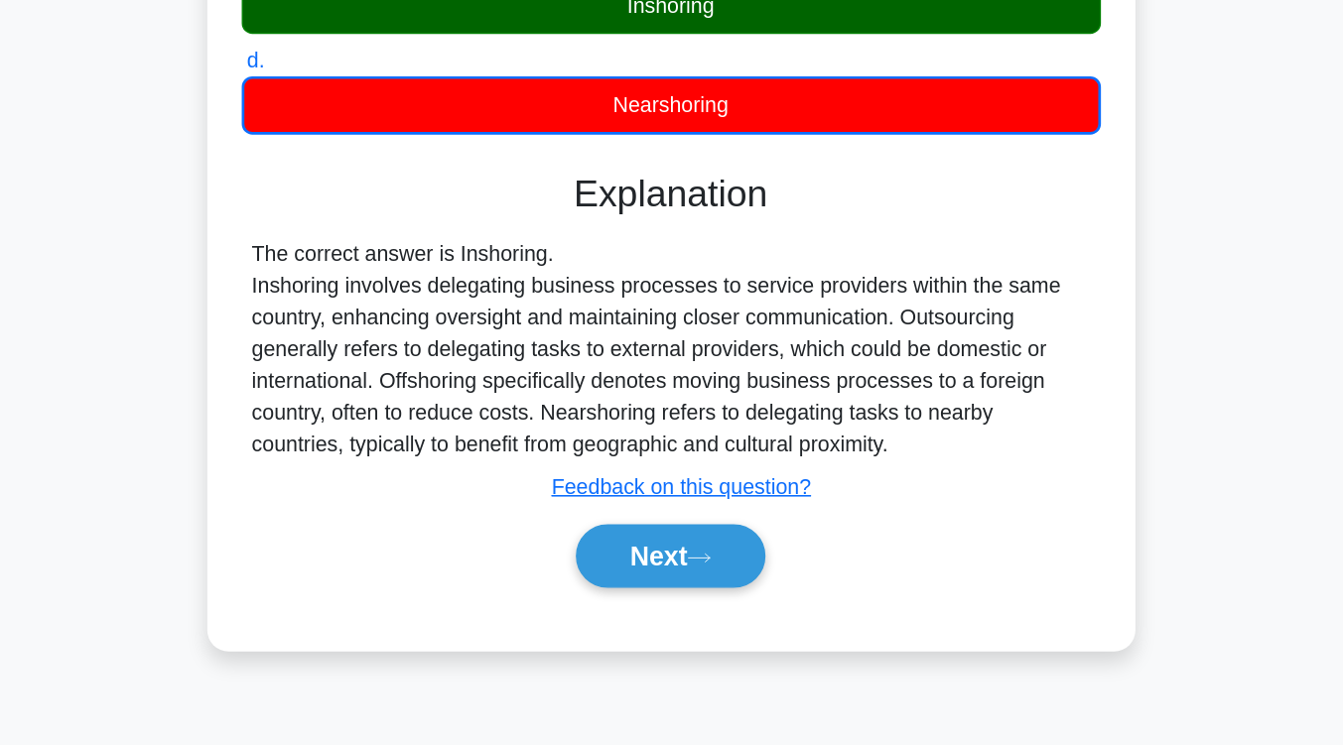
scroll to position [270, 0]
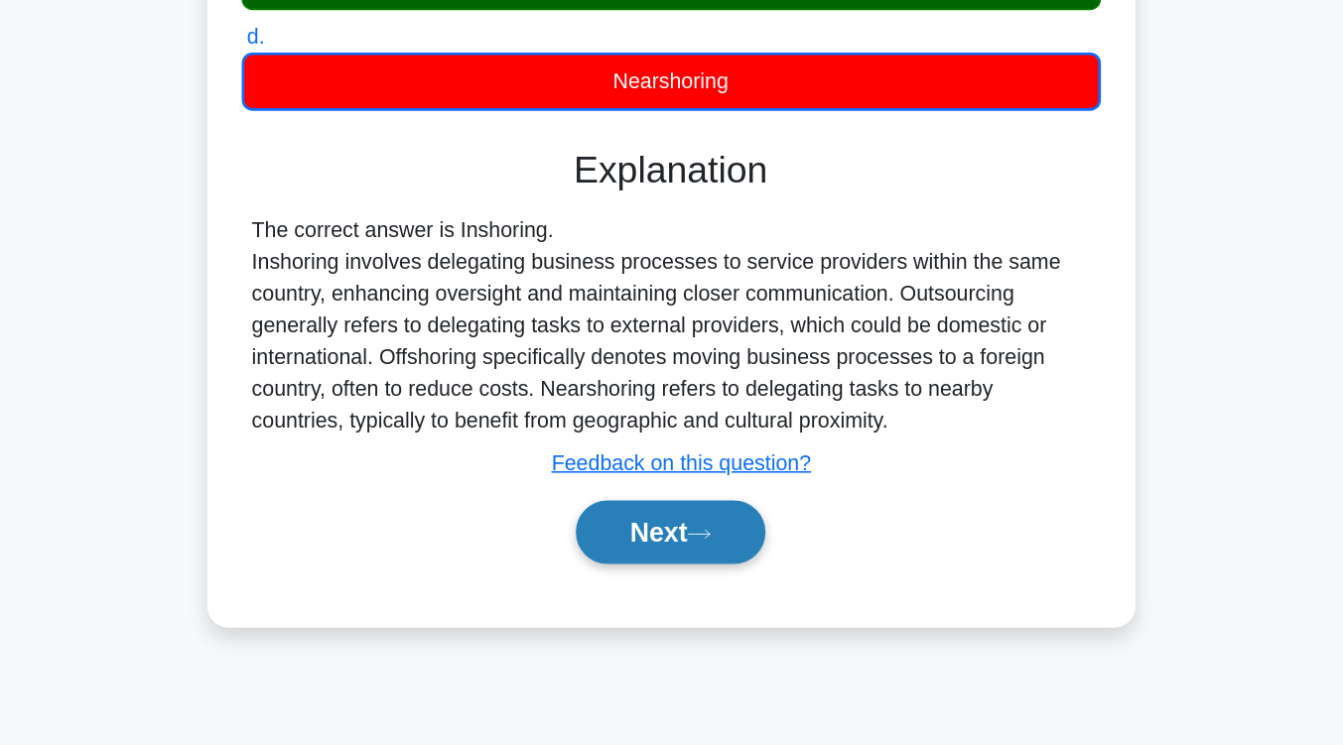
click at [685, 589] on button "Next" at bounding box center [671, 586] width 142 height 48
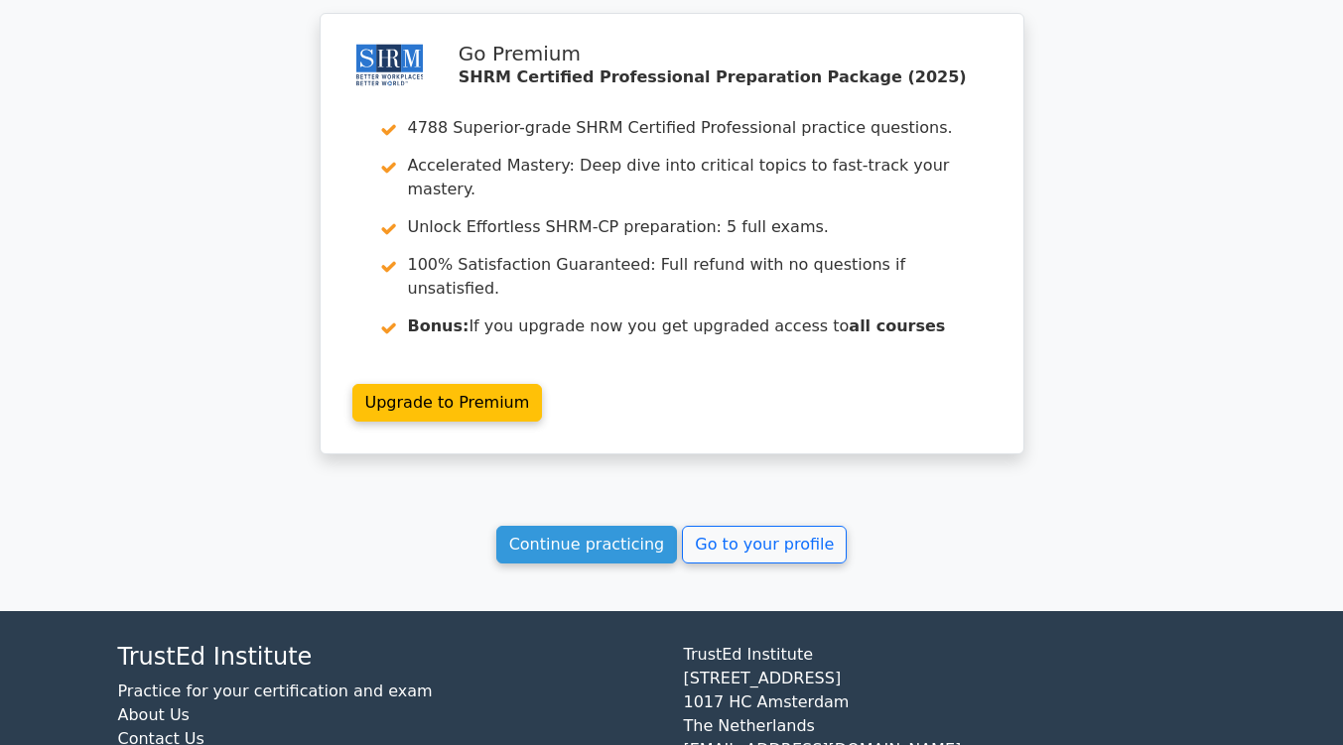
scroll to position [2670, 0]
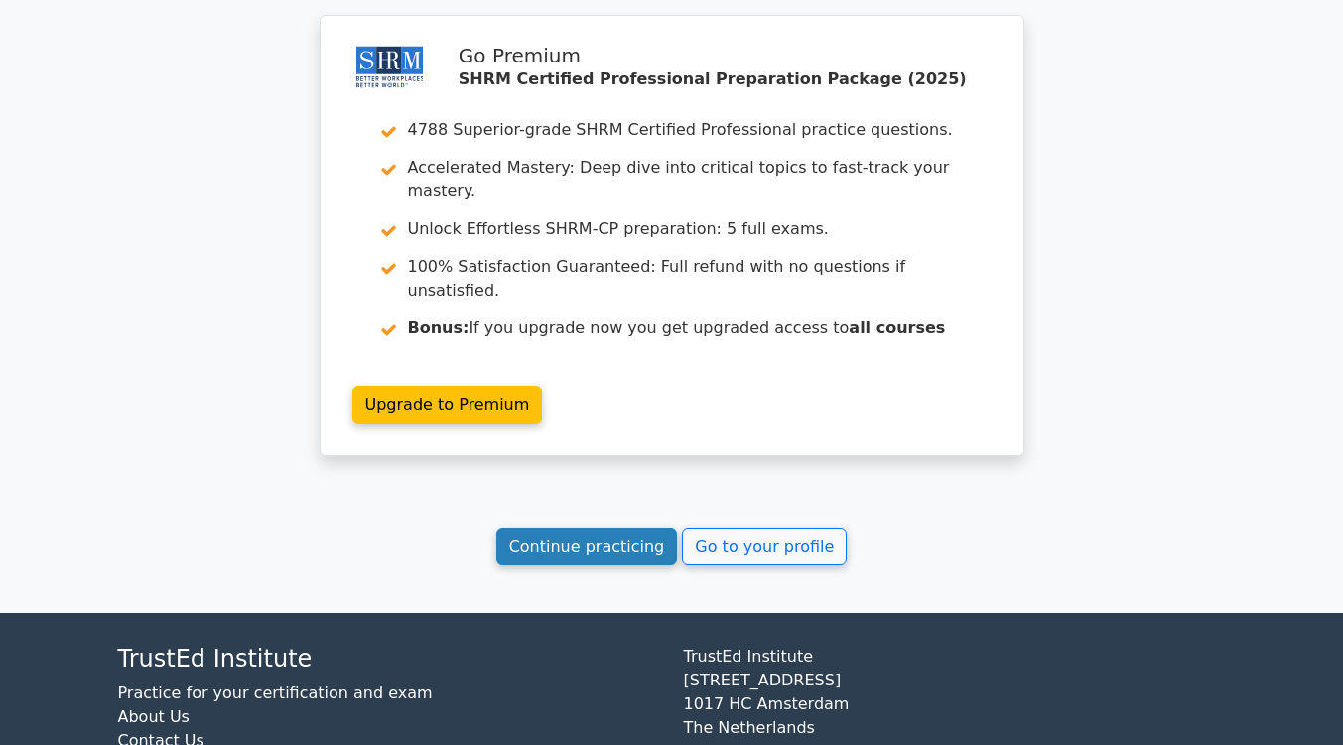
click at [595, 528] on link "Continue practicing" at bounding box center [587, 547] width 182 height 38
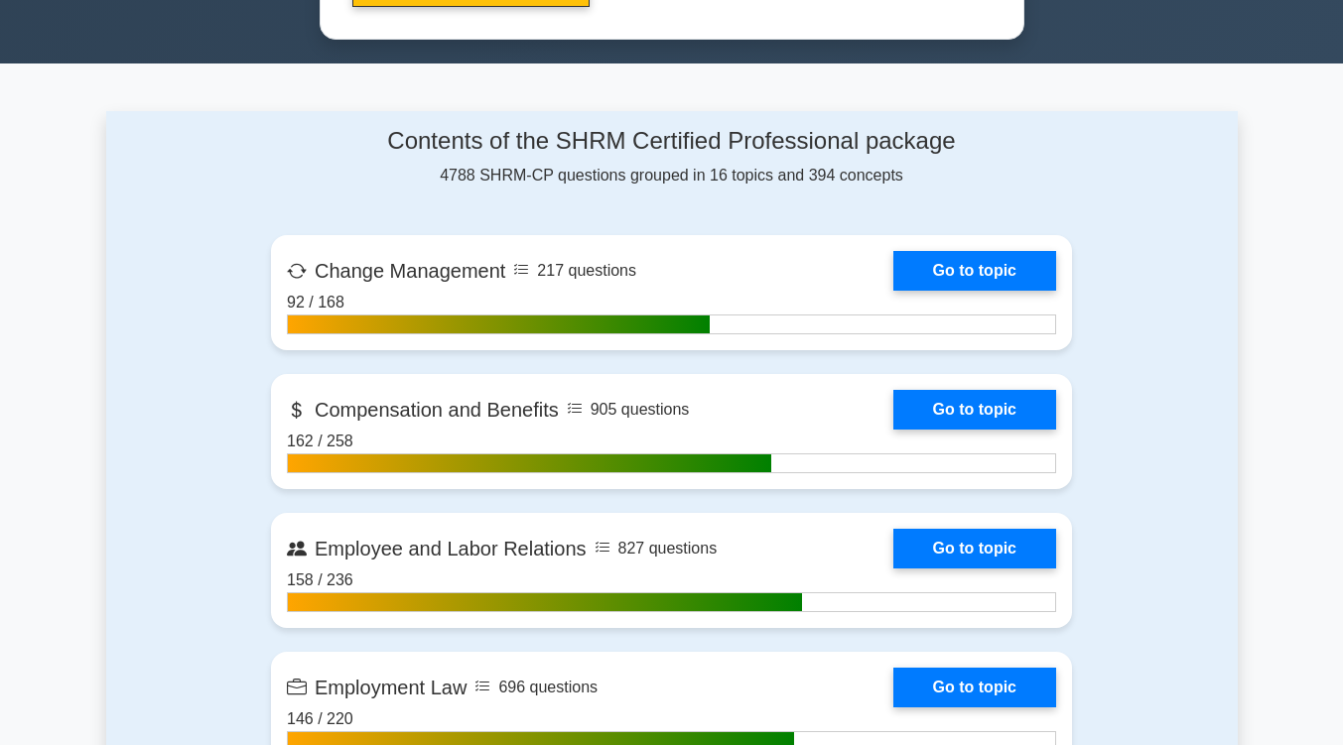
scroll to position [1155, 0]
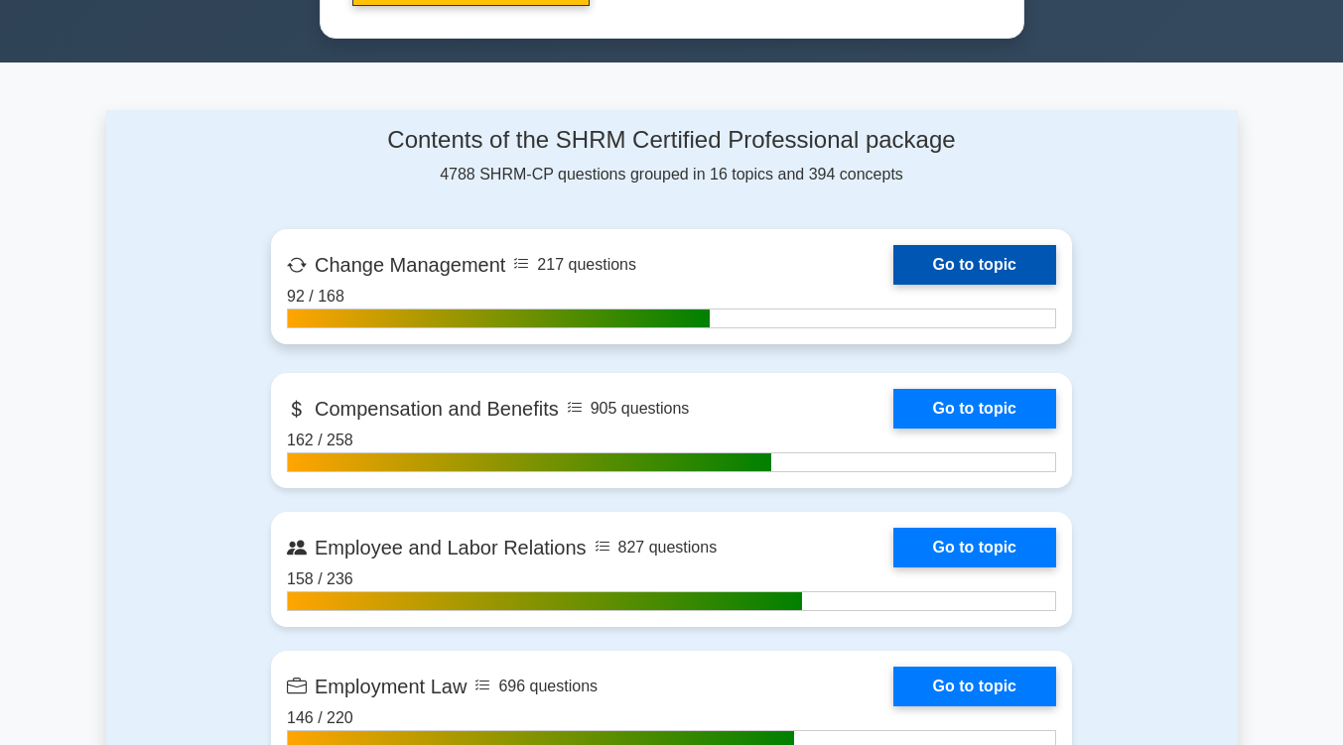
click at [930, 267] on link "Go to topic" at bounding box center [974, 265] width 163 height 40
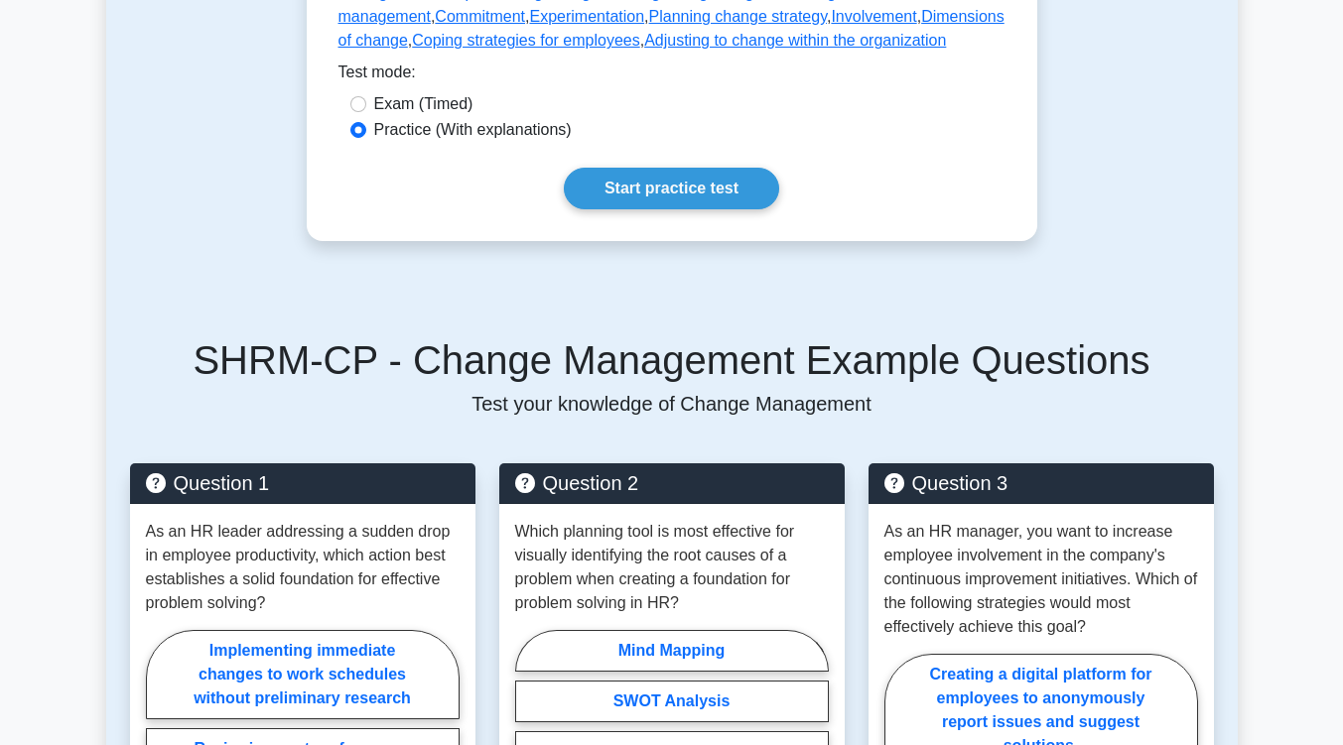
scroll to position [676, 0]
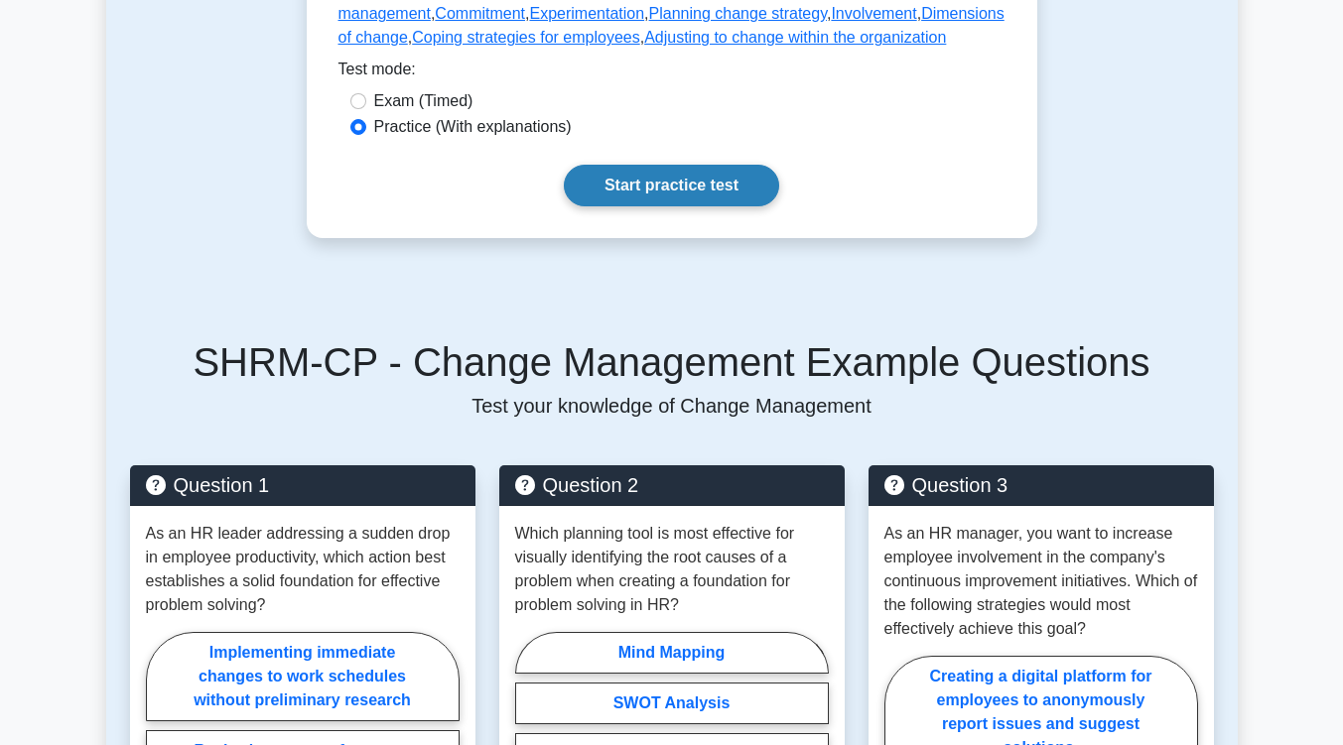
click at [675, 198] on link "Start practice test" at bounding box center [671, 186] width 215 height 42
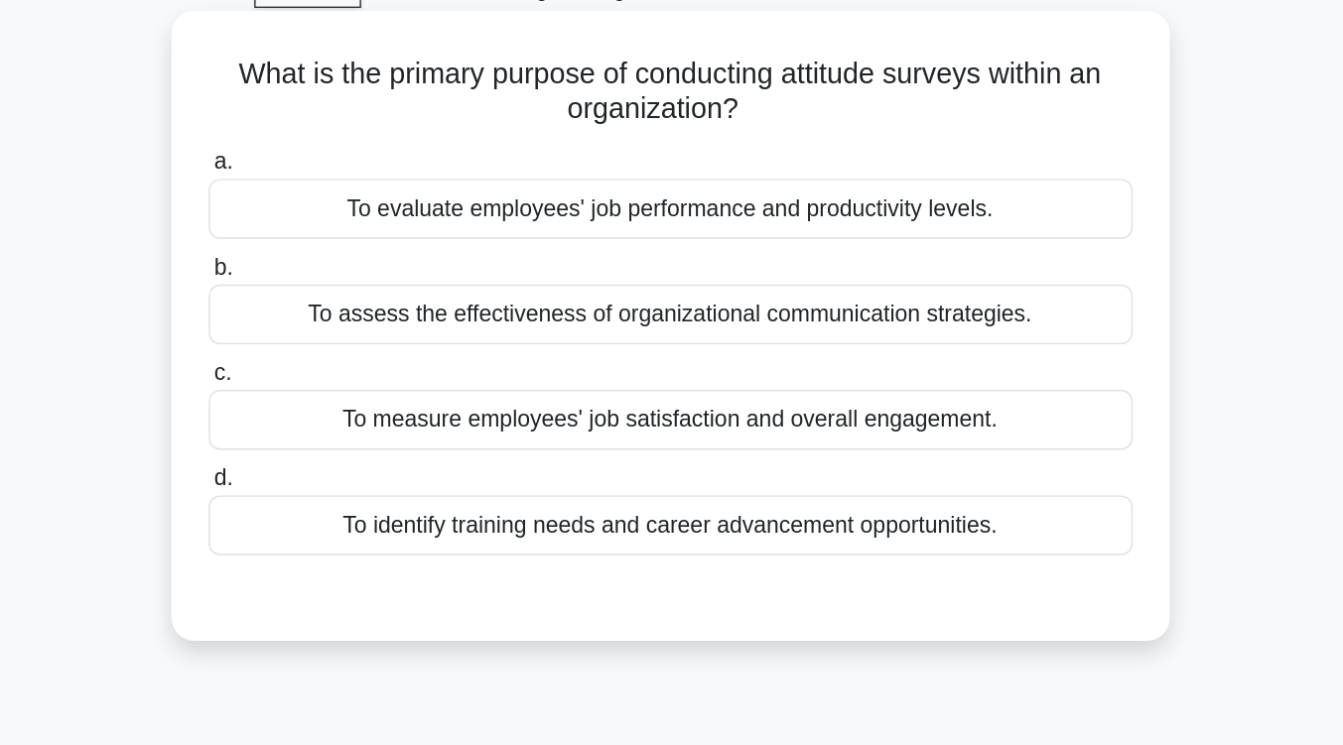
click at [970, 398] on div "To measure employees' job satisfaction and overall engagement." at bounding box center [671, 396] width 643 height 42
click at [350, 370] on input "c. To measure employees' job satisfaction and overall engagement." at bounding box center [350, 363] width 0 height 13
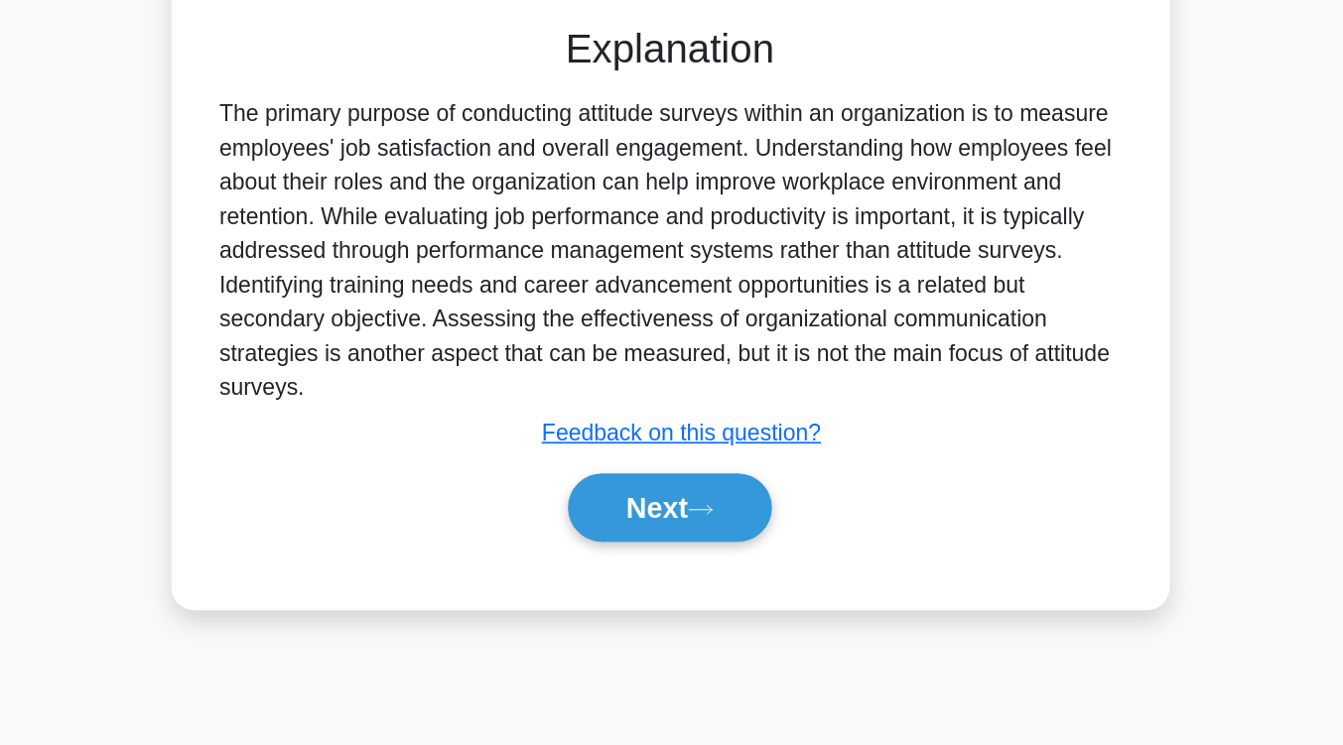
scroll to position [325, 0]
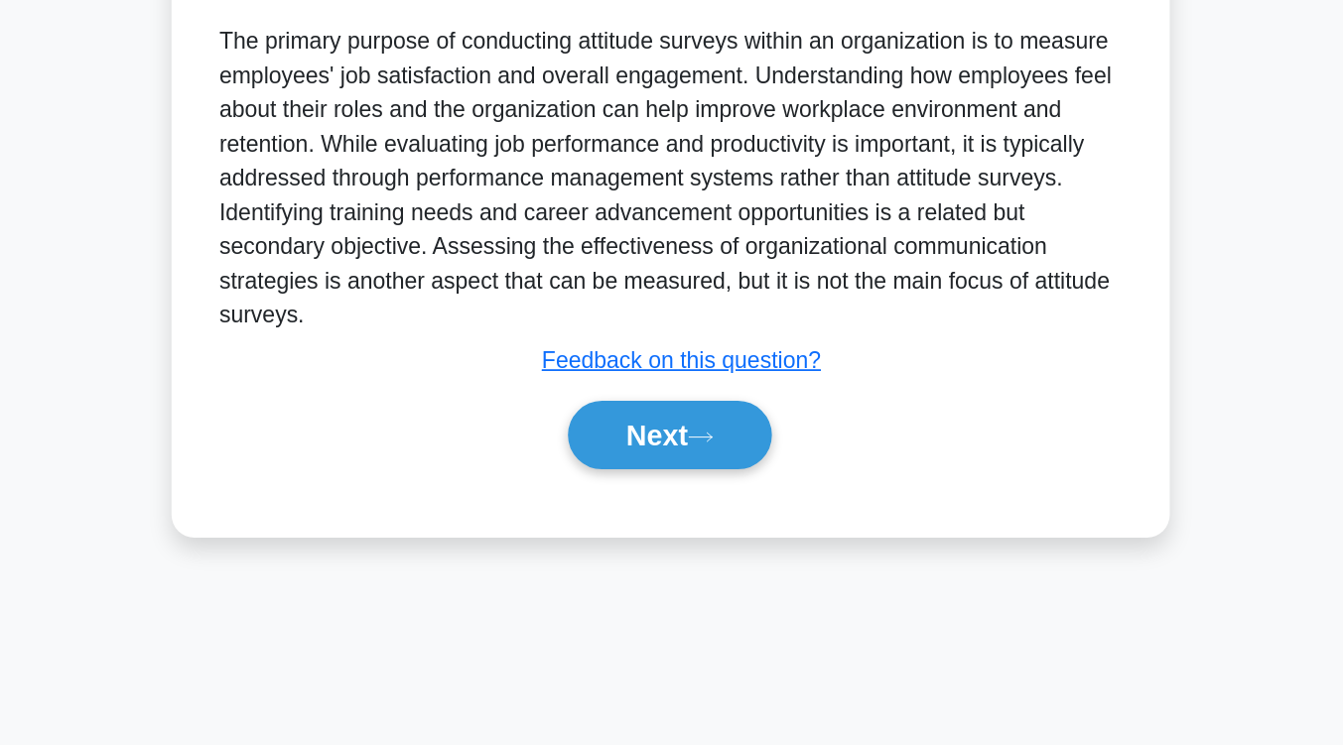
click at [748, 516] on div "Next" at bounding box center [671, 529] width 651 height 48
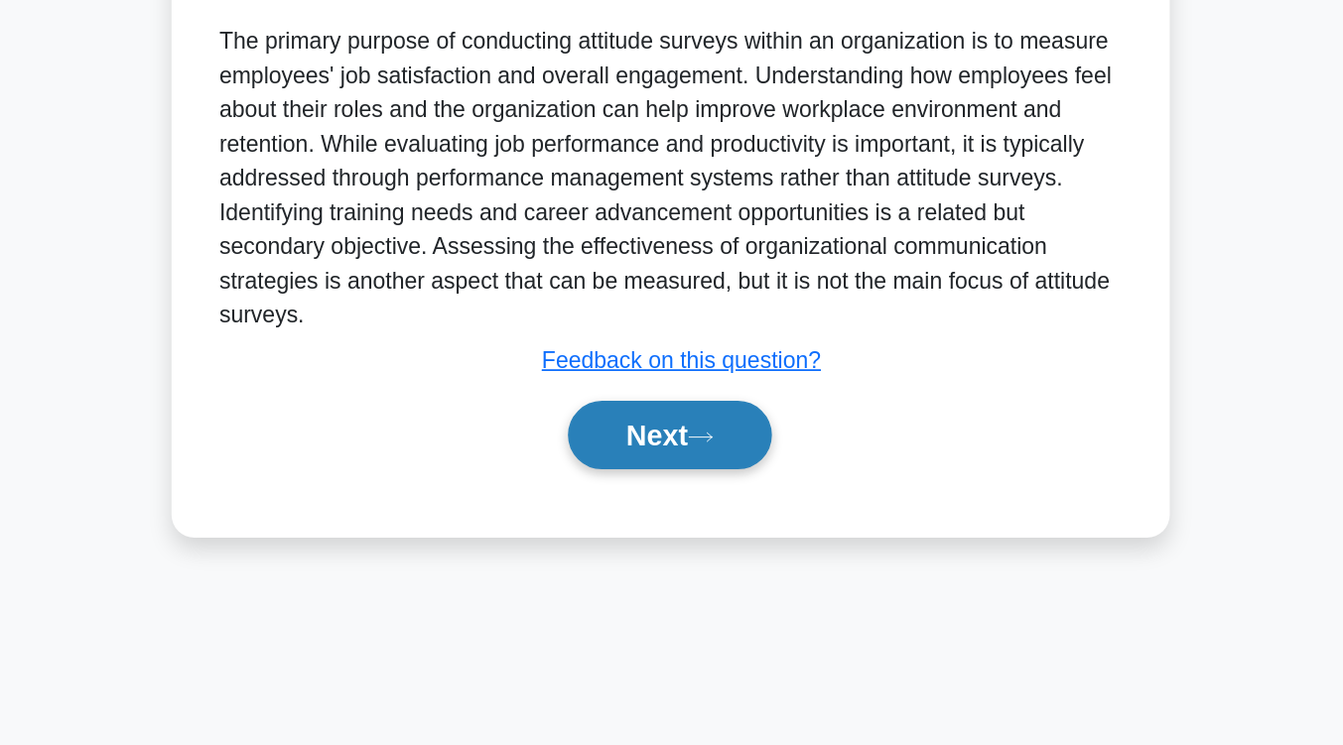
click at [740, 519] on button "Next" at bounding box center [671, 529] width 142 height 48
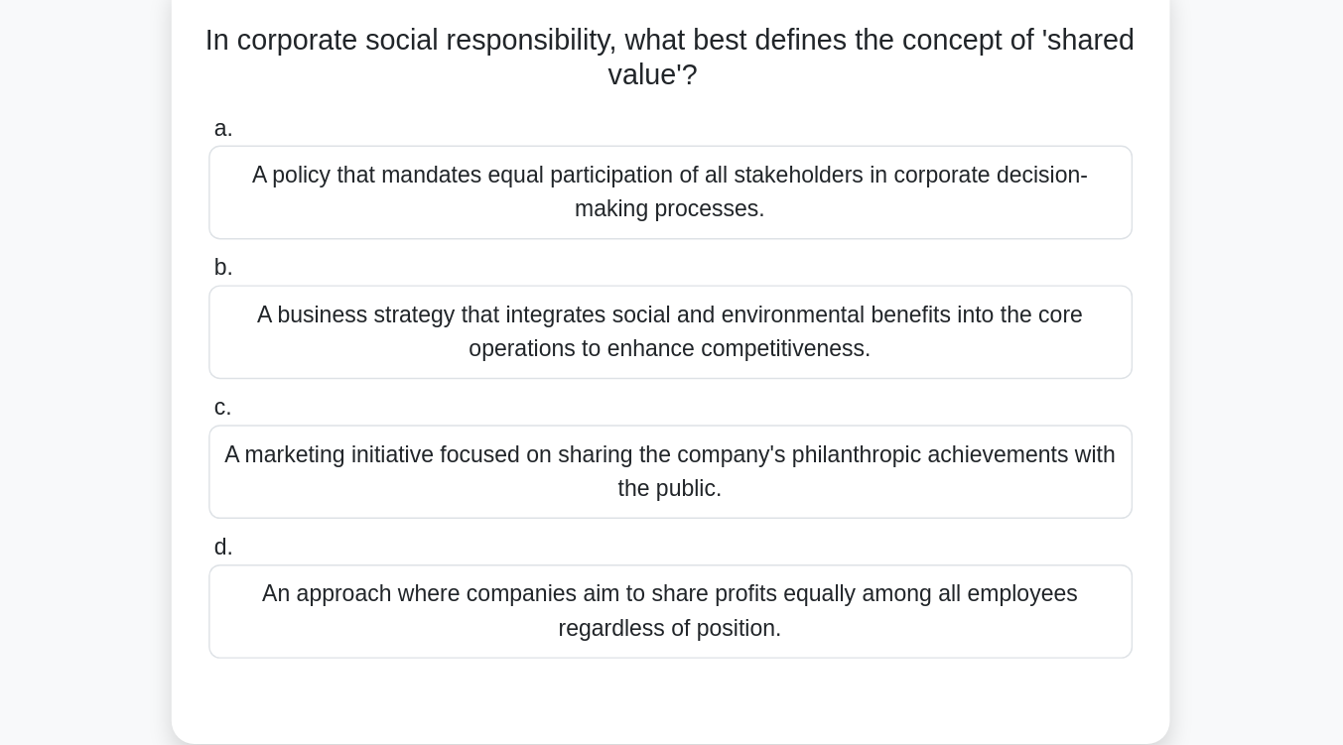
scroll to position [131, 0]
click at [991, 241] on div "A business strategy that integrates social and environmental benefits into the …" at bounding box center [671, 232] width 643 height 66
click at [350, 195] on input "b. A business strategy that integrates social and environmental benefits into t…" at bounding box center [350, 188] width 0 height 13
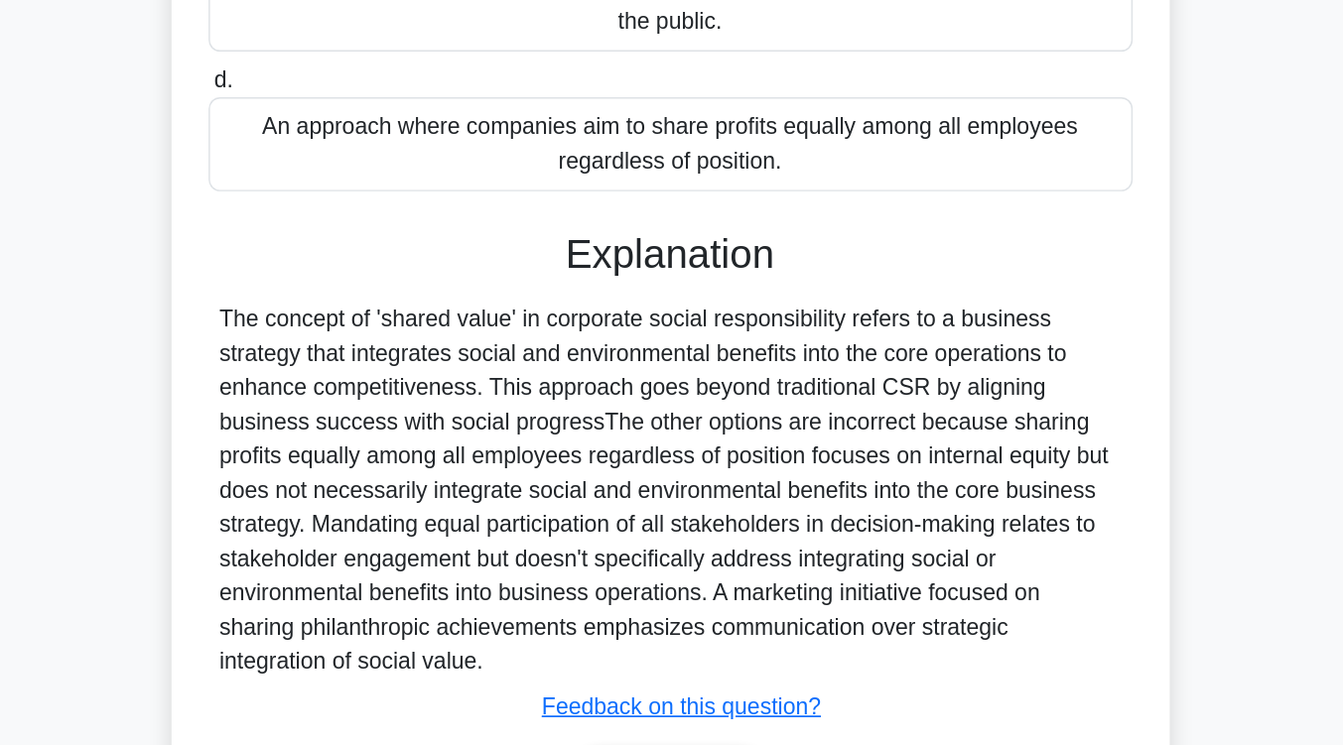
scroll to position [360, 0]
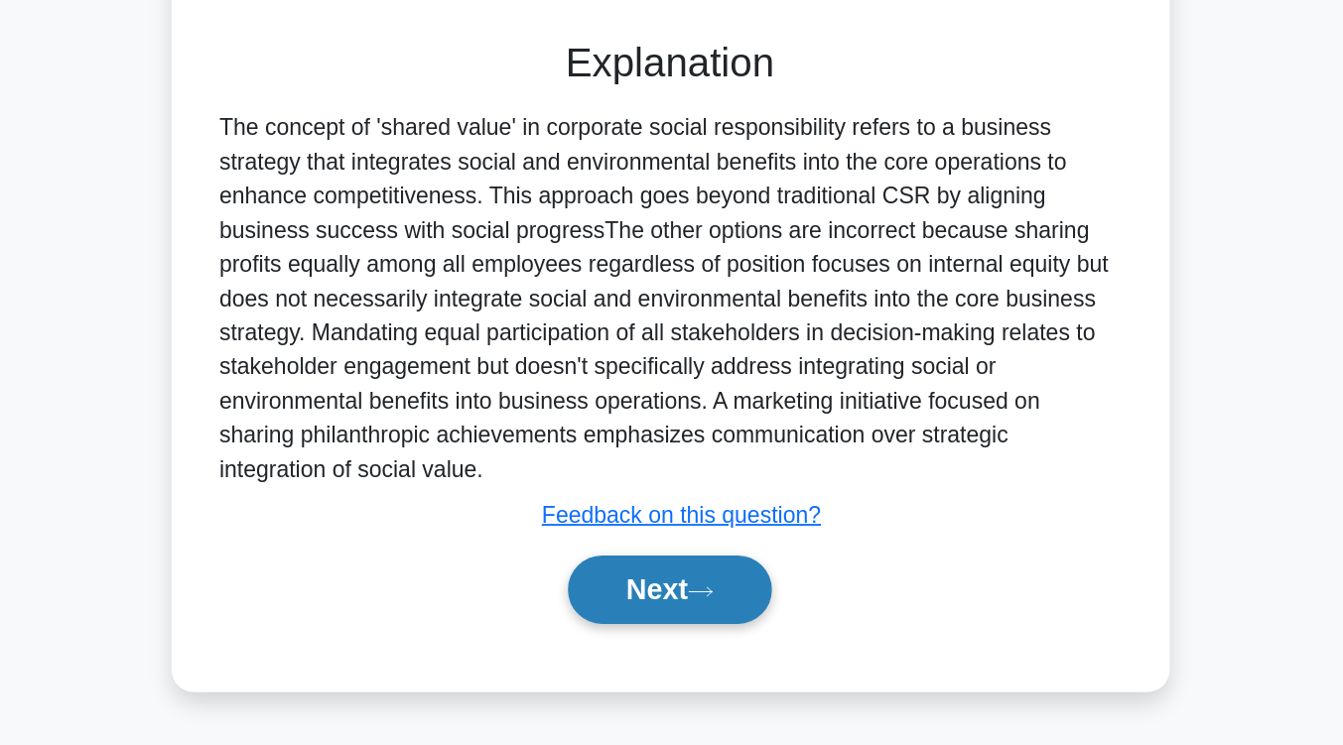
click at [678, 649] on button "Next" at bounding box center [671, 637] width 142 height 48
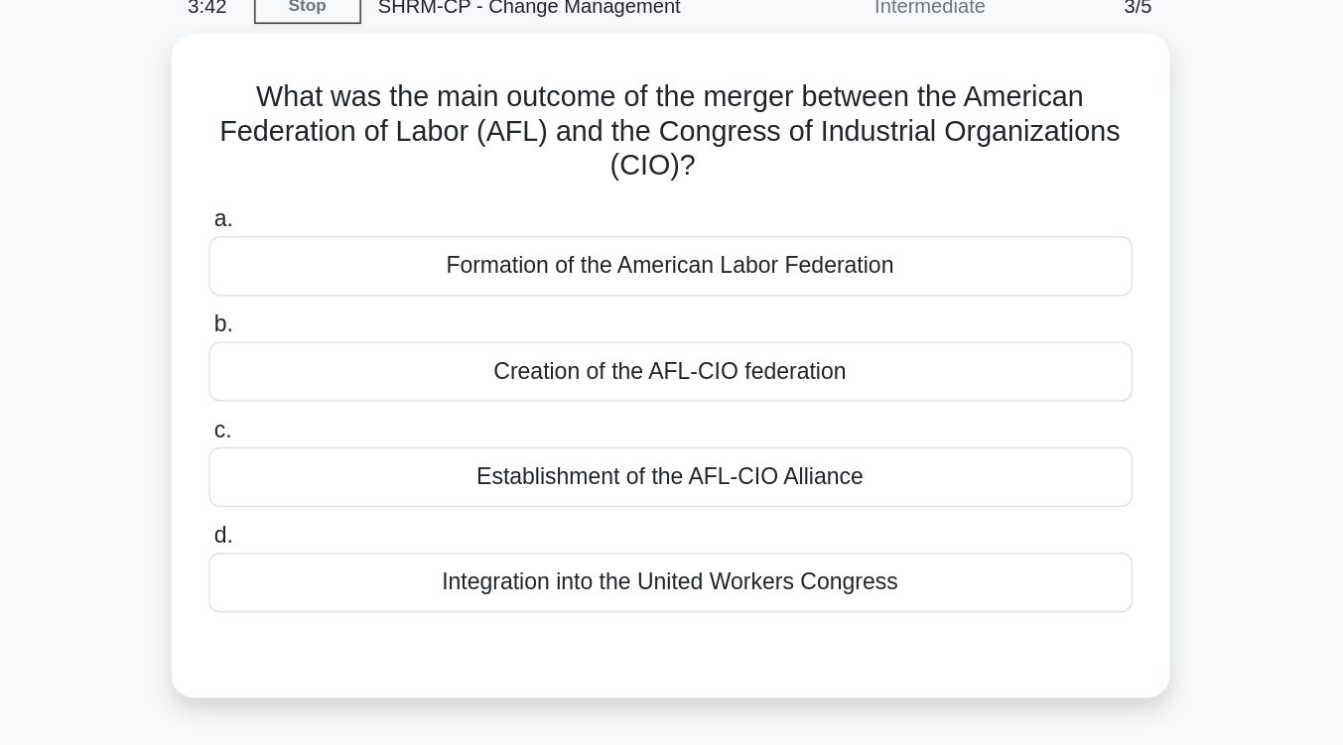
scroll to position [84, 0]
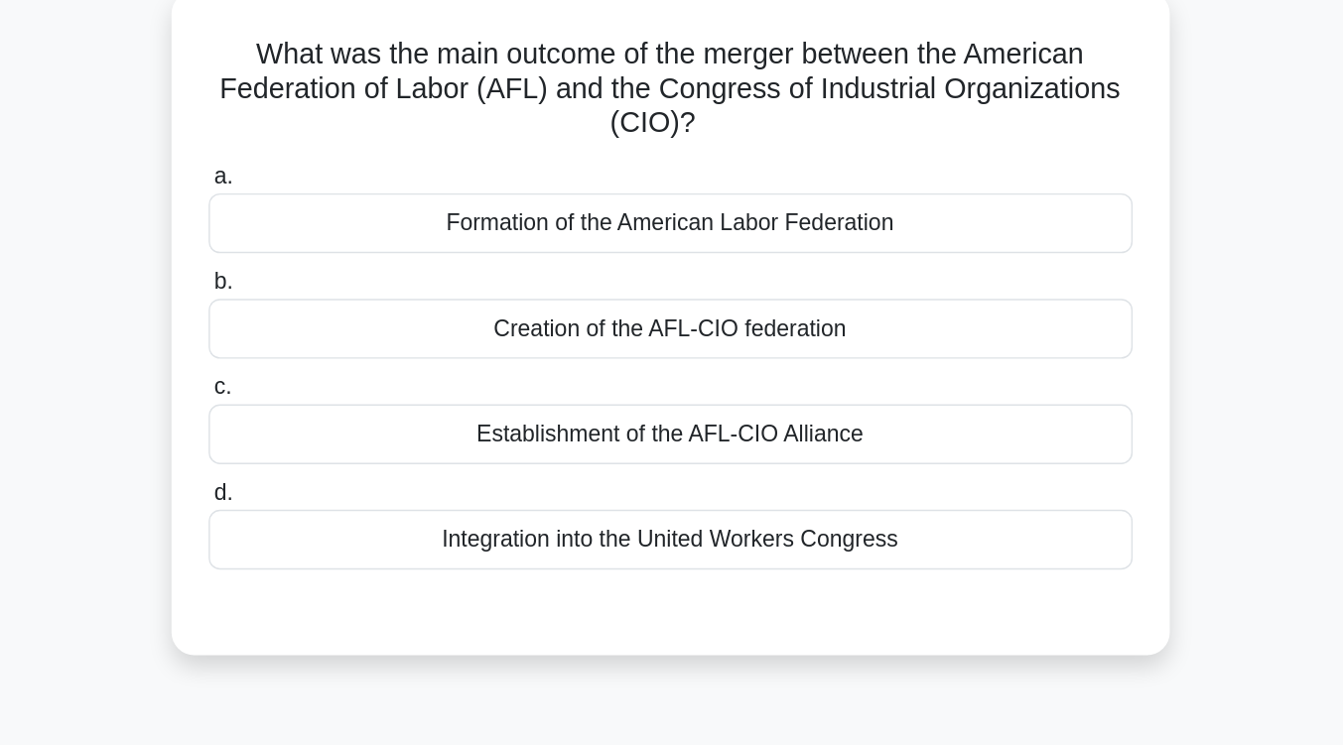
click at [966, 333] on div "Establishment of the AFL-CIO Alliance" at bounding box center [671, 336] width 643 height 42
click at [350, 310] on input "c. Establishment of the AFL-CIO Alliance" at bounding box center [350, 303] width 0 height 13
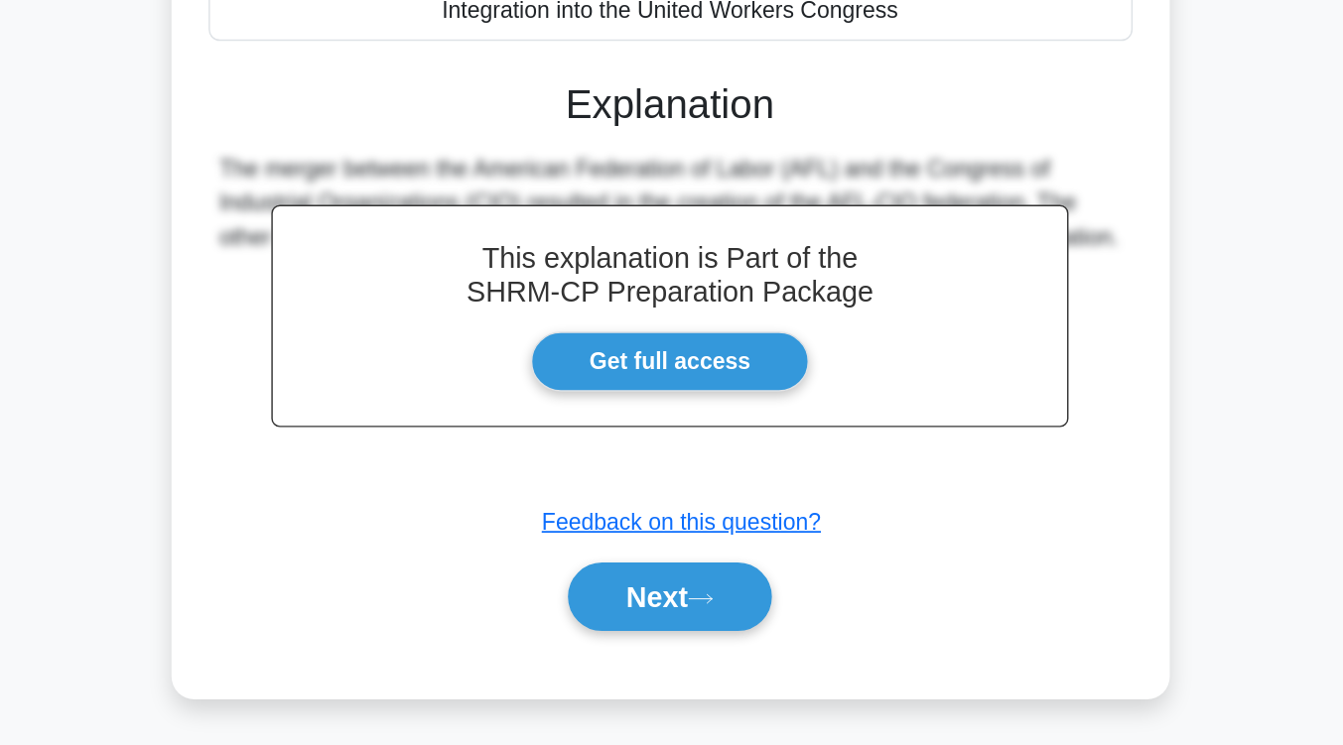
scroll to position [267, 0]
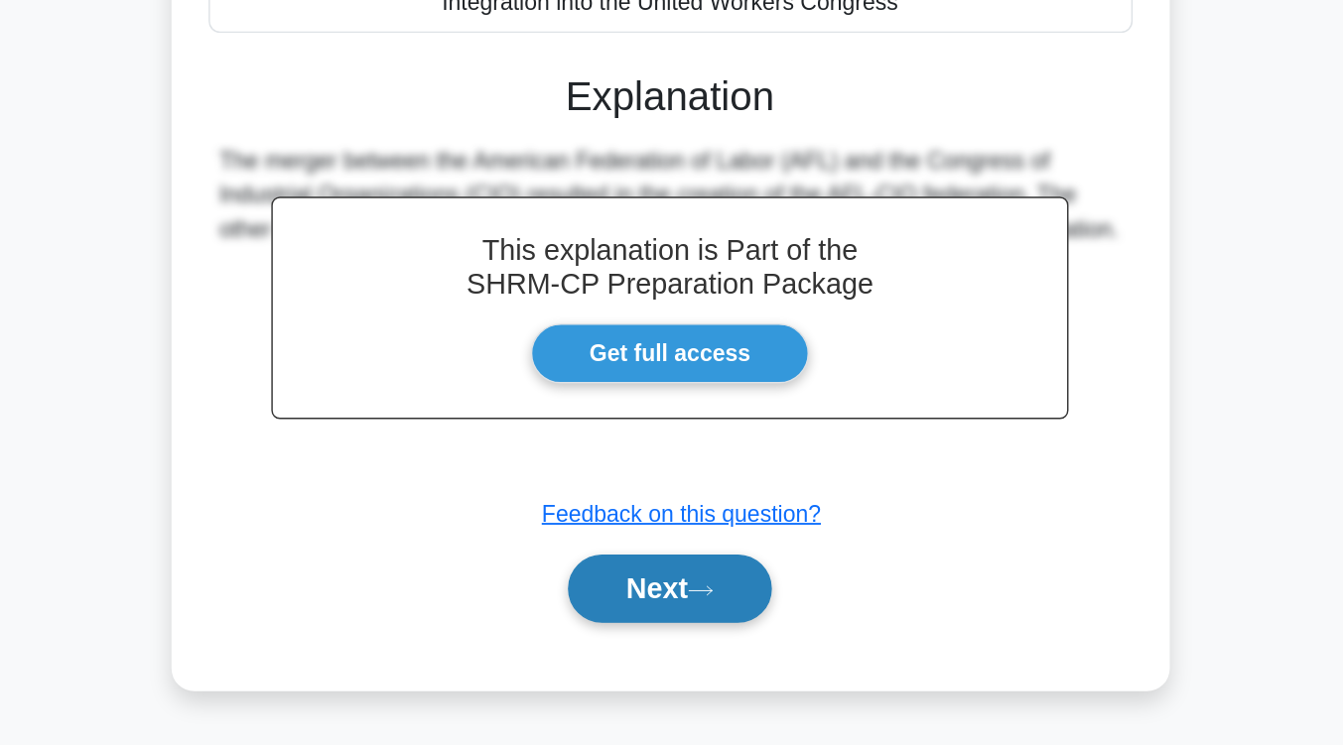
click at [728, 626] on button "Next" at bounding box center [671, 636] width 142 height 48
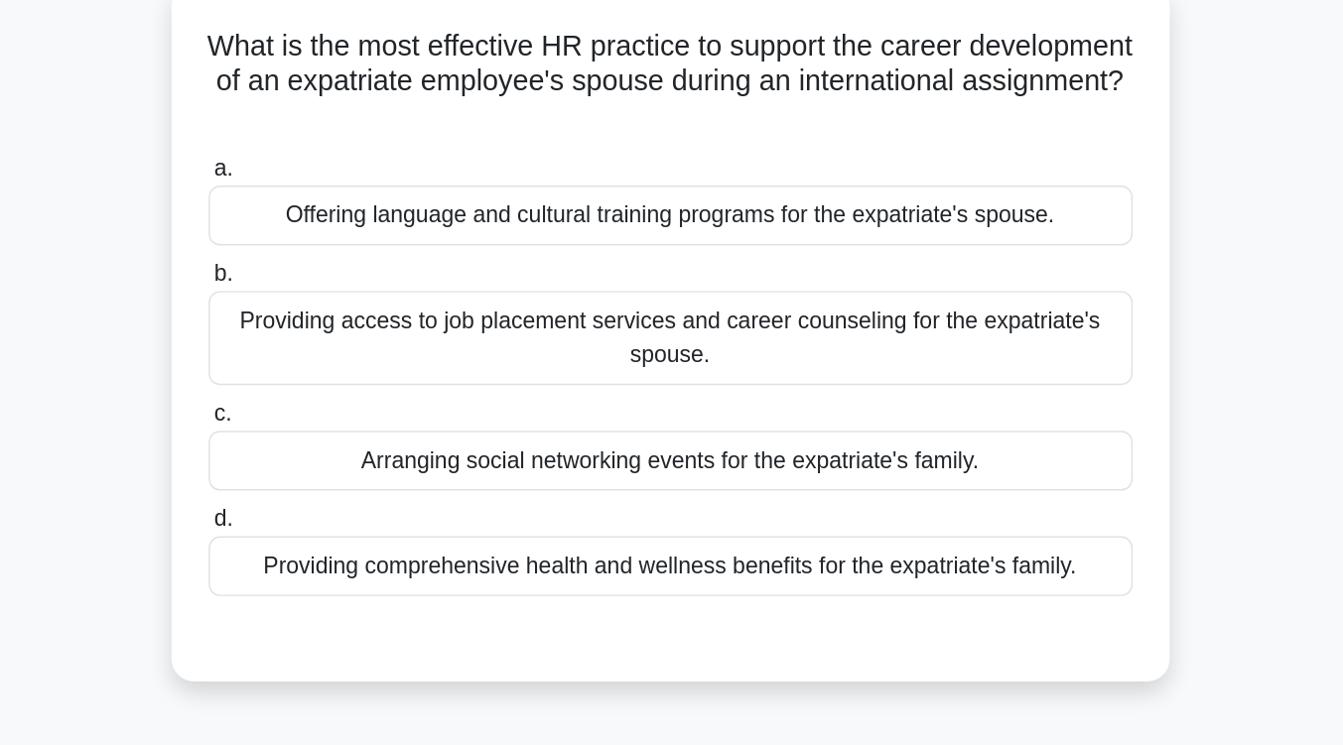
scroll to position [125, 0]
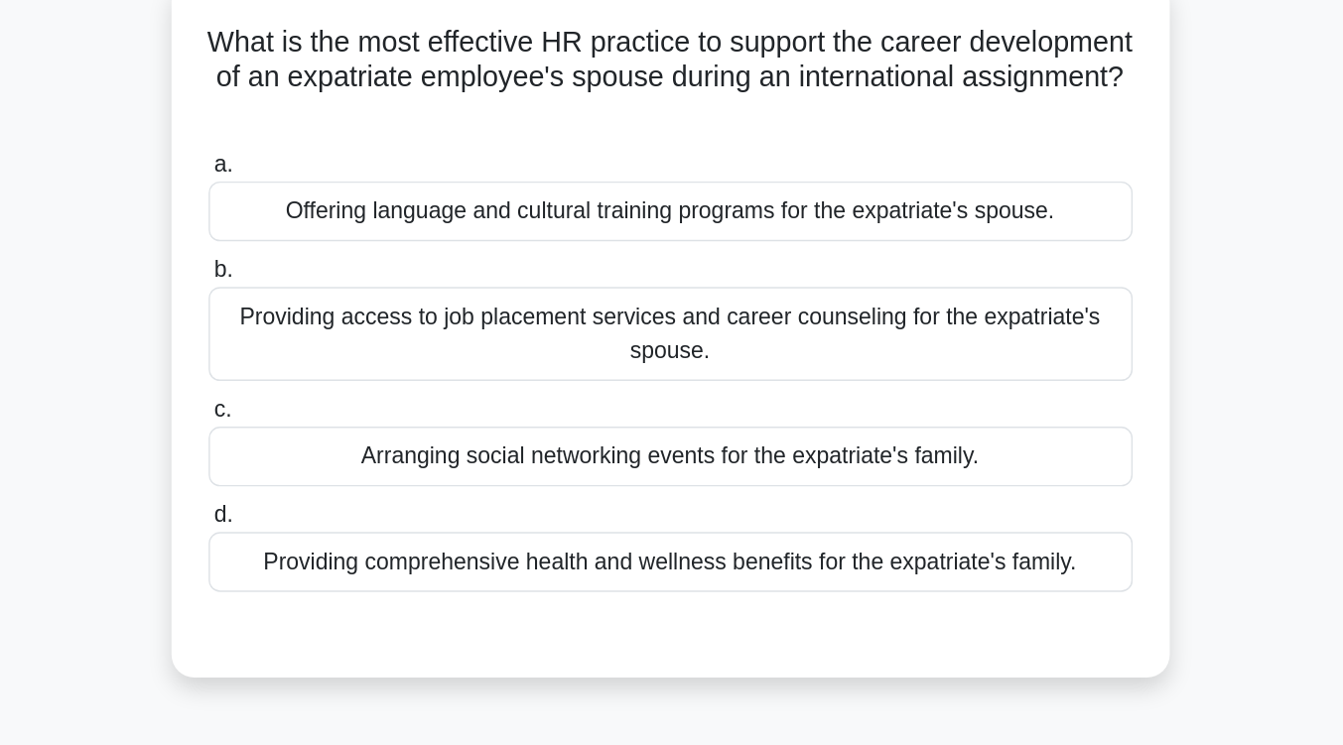
click at [978, 227] on div "Providing access to job placement services and career counseling for the expatr…" at bounding box center [671, 233] width 643 height 66
click at [350, 196] on input "b. Providing access to job placement services and career counseling for the exp…" at bounding box center [350, 189] width 0 height 13
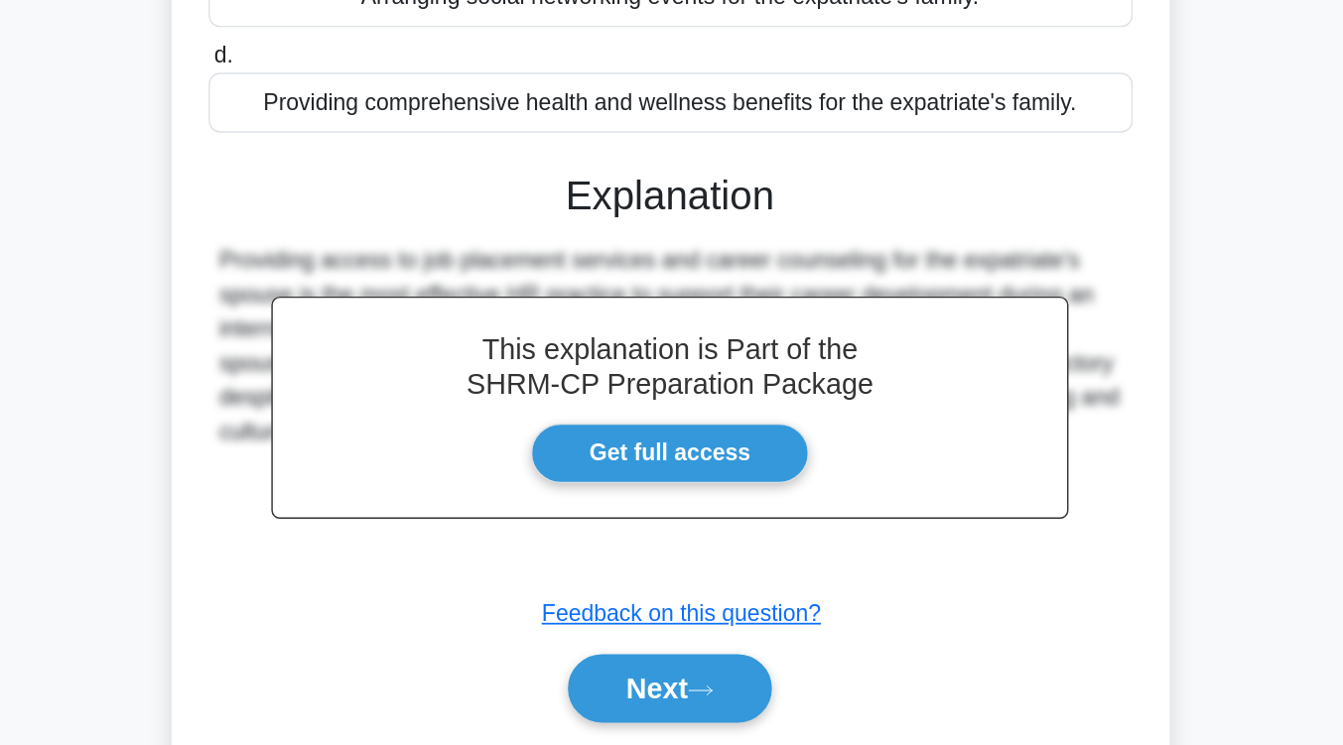
scroll to position [327, 0]
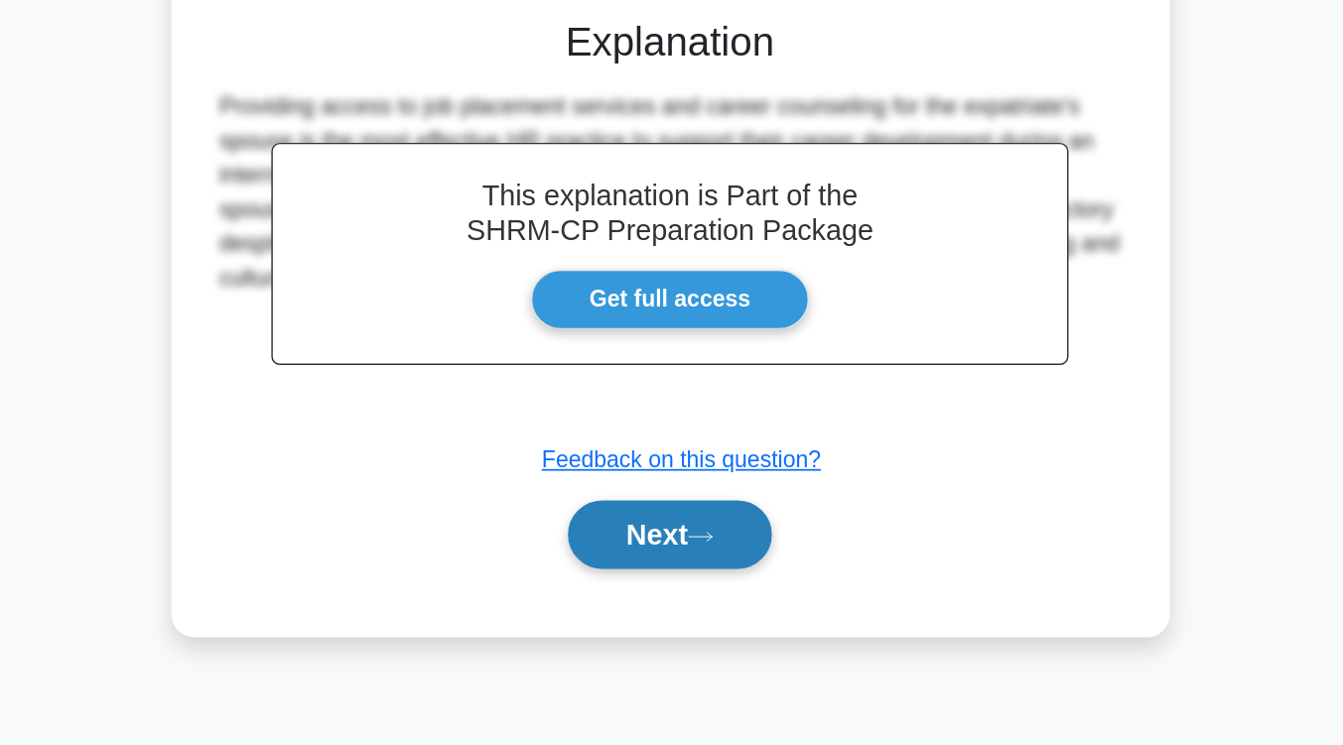
click at [710, 591] on button "Next" at bounding box center [671, 599] width 142 height 48
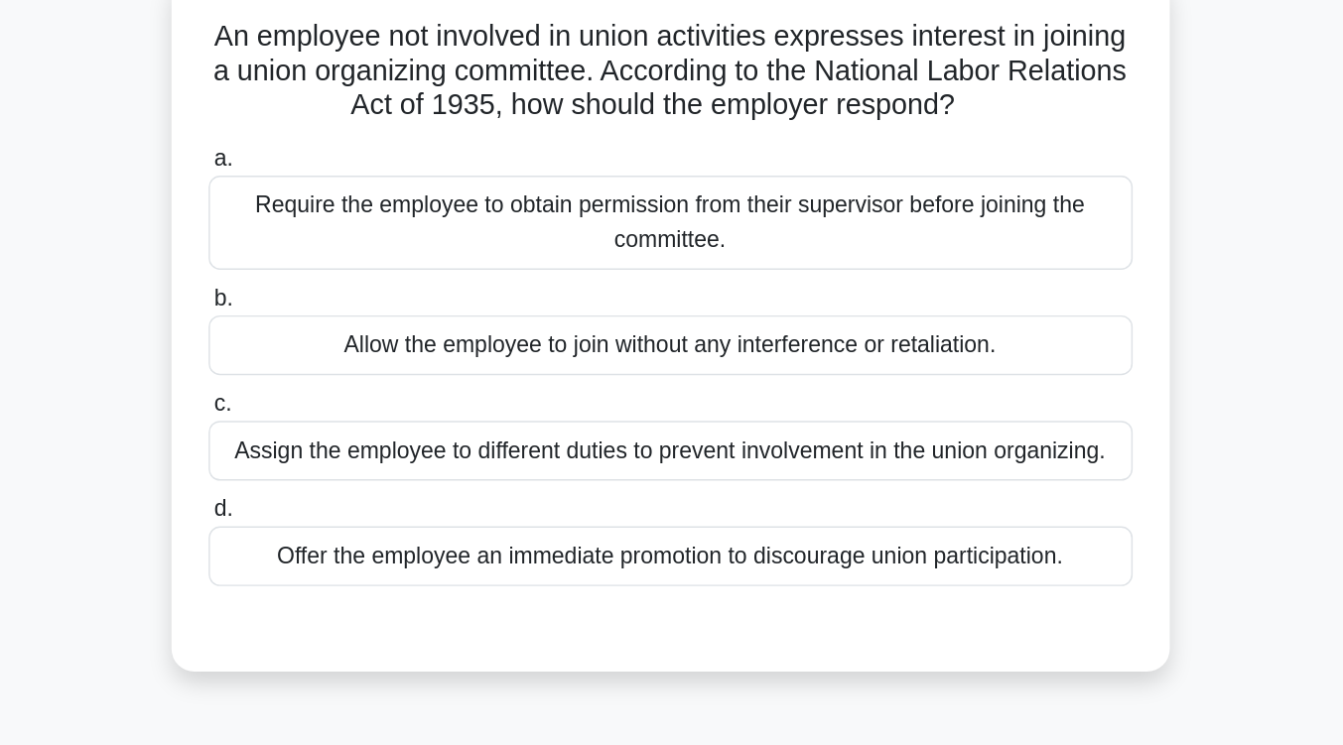
scroll to position [130, 0]
click at [874, 246] on div "Allow the employee to join without any interference or retaliation." at bounding box center [671, 240] width 643 height 42
click at [350, 214] on input "b. Allow the employee to join without any interference or retaliation." at bounding box center [350, 207] width 0 height 13
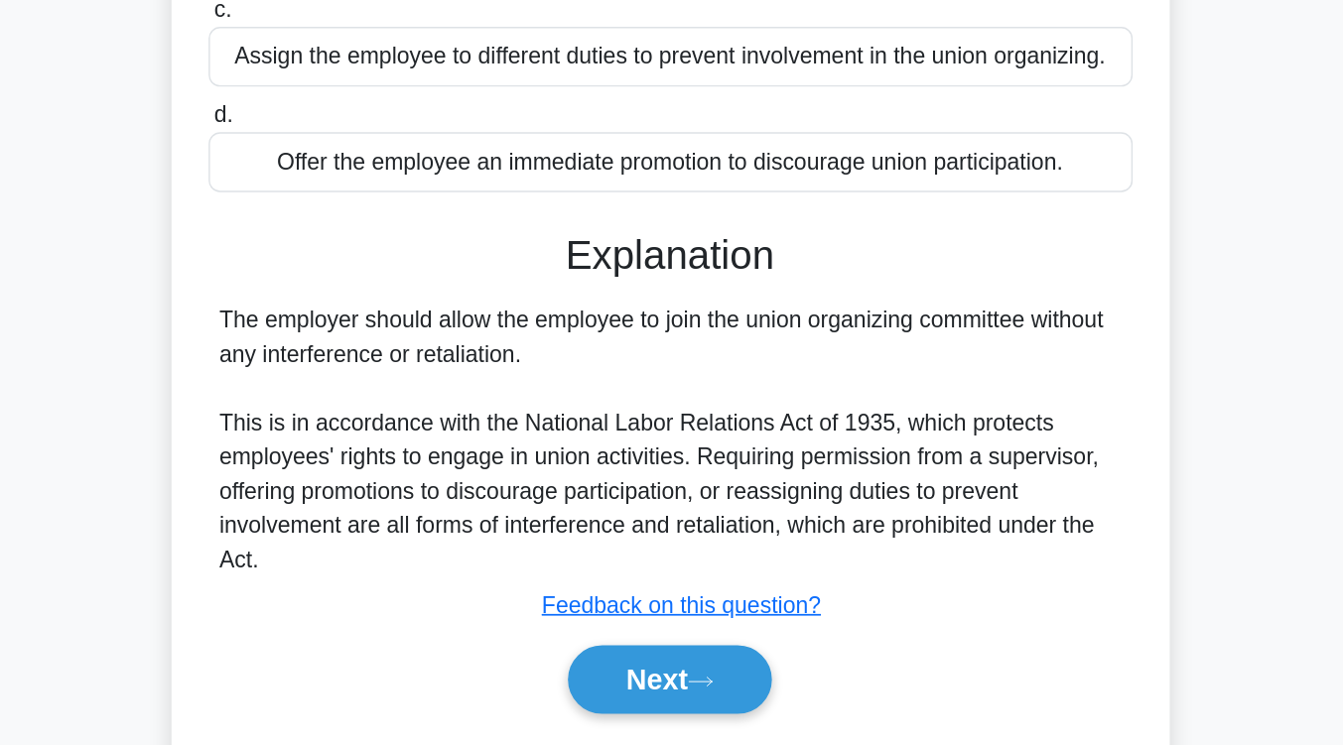
scroll to position [327, 0]
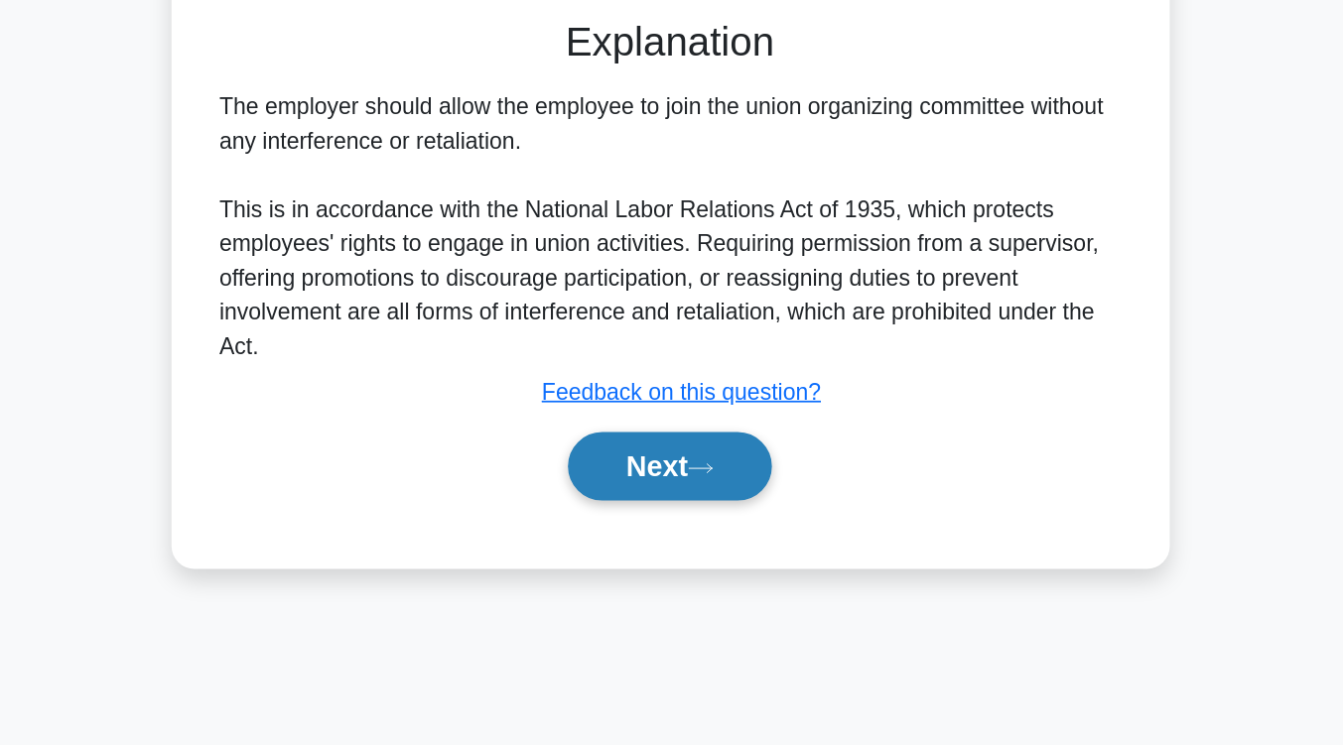
click at [635, 548] on button "Next" at bounding box center [671, 551] width 142 height 48
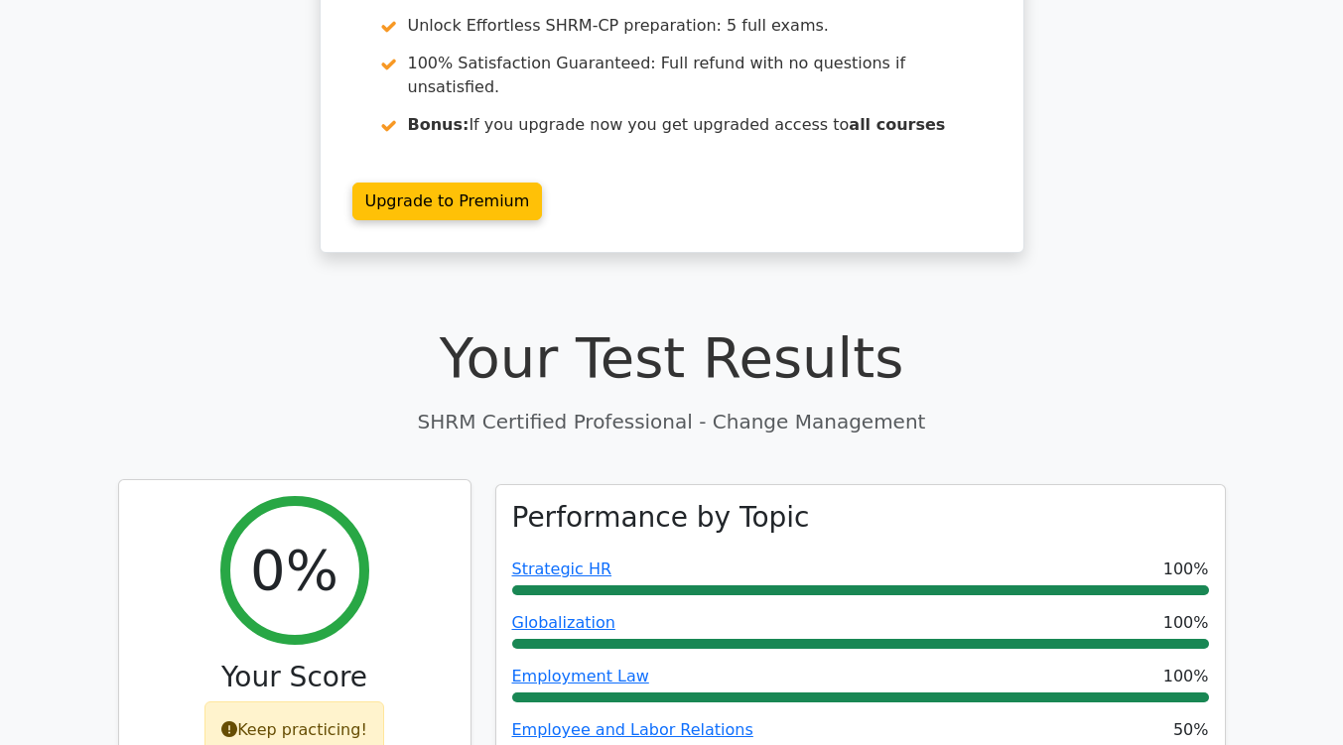
scroll to position [197, 0]
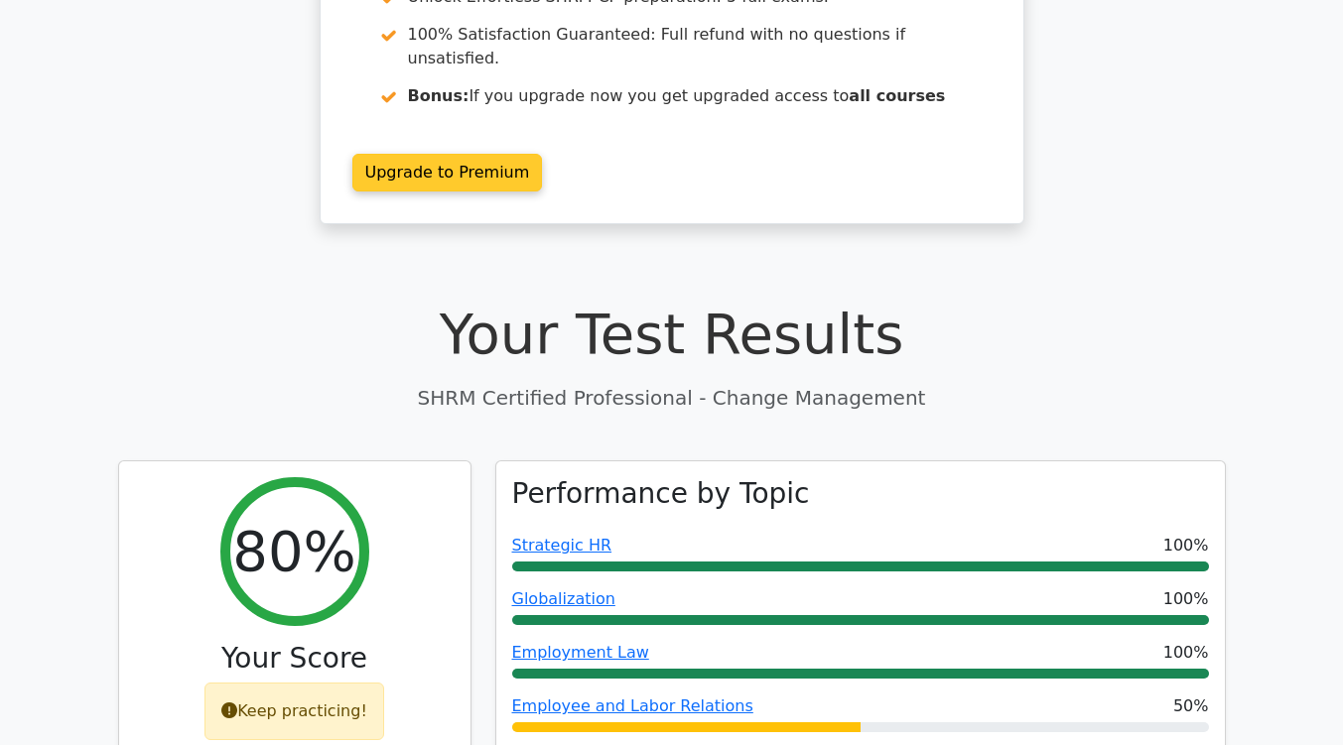
scroll to position [297, 0]
